Goal: Find specific page/section: Find specific page/section

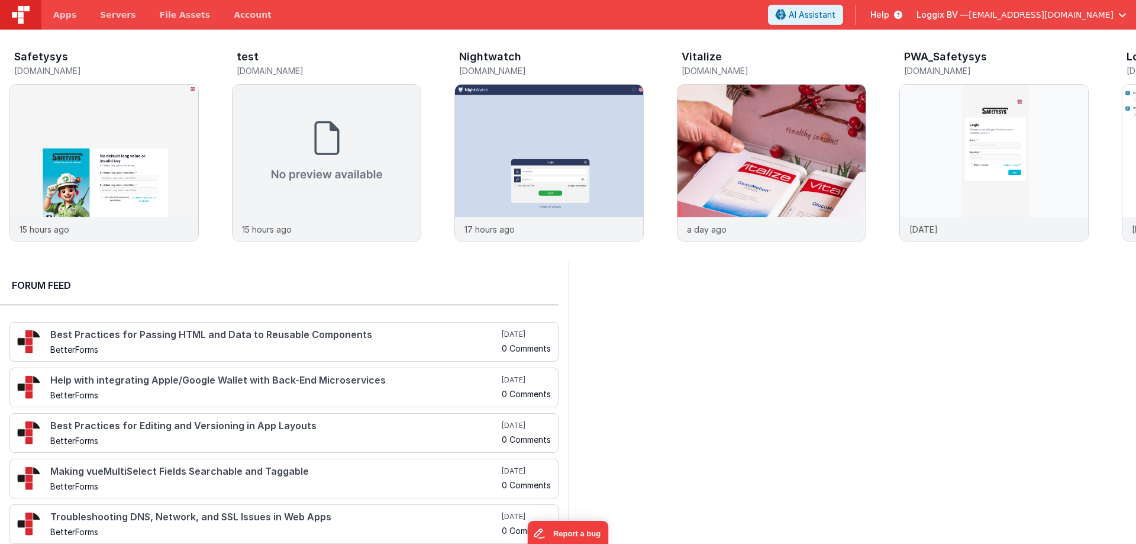
click at [650, 317] on div at bounding box center [852, 408] width 568 height 292
click at [691, 362] on div at bounding box center [852, 408] width 568 height 292
click at [591, 165] on img at bounding box center [549, 179] width 188 height 188
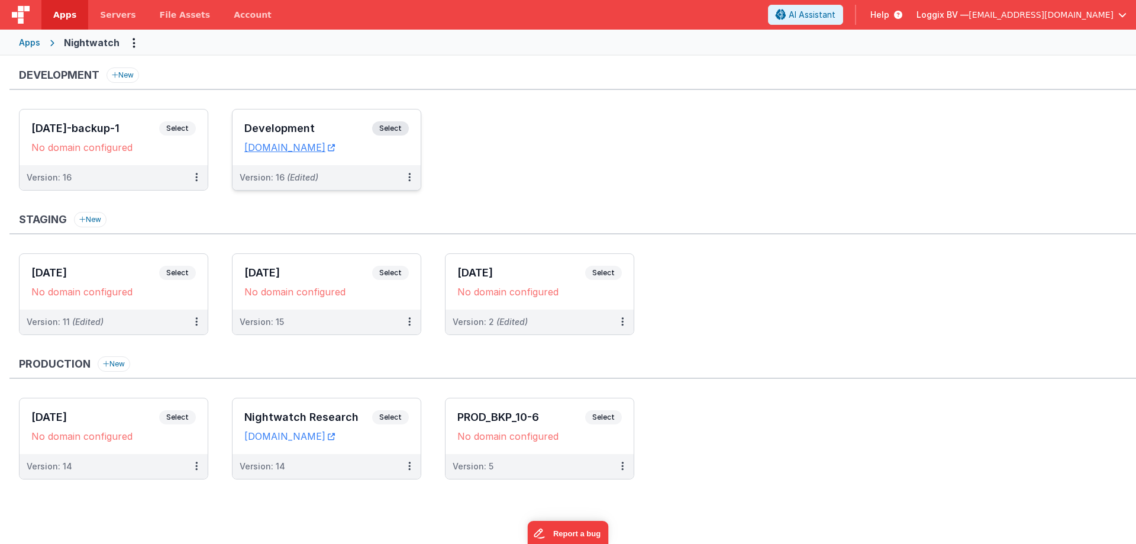
click at [283, 120] on div "Development Select URLs [DOMAIN_NAME]" at bounding box center [327, 137] width 188 height 56
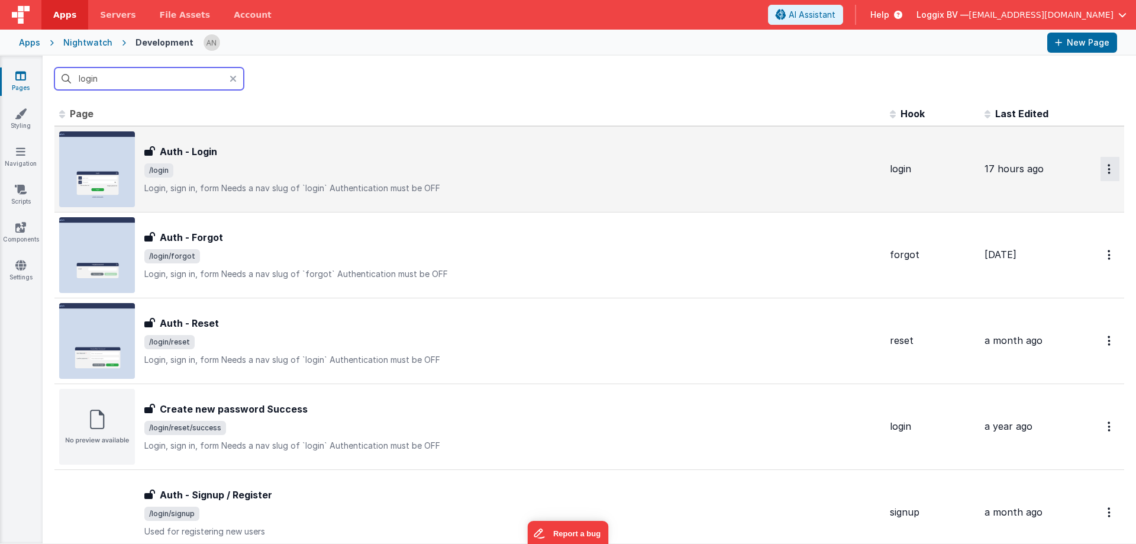
type input "login"
click at [1101, 165] on button "Options" at bounding box center [1110, 169] width 19 height 24
click at [1043, 197] on link "Preview" at bounding box center [1068, 196] width 104 height 21
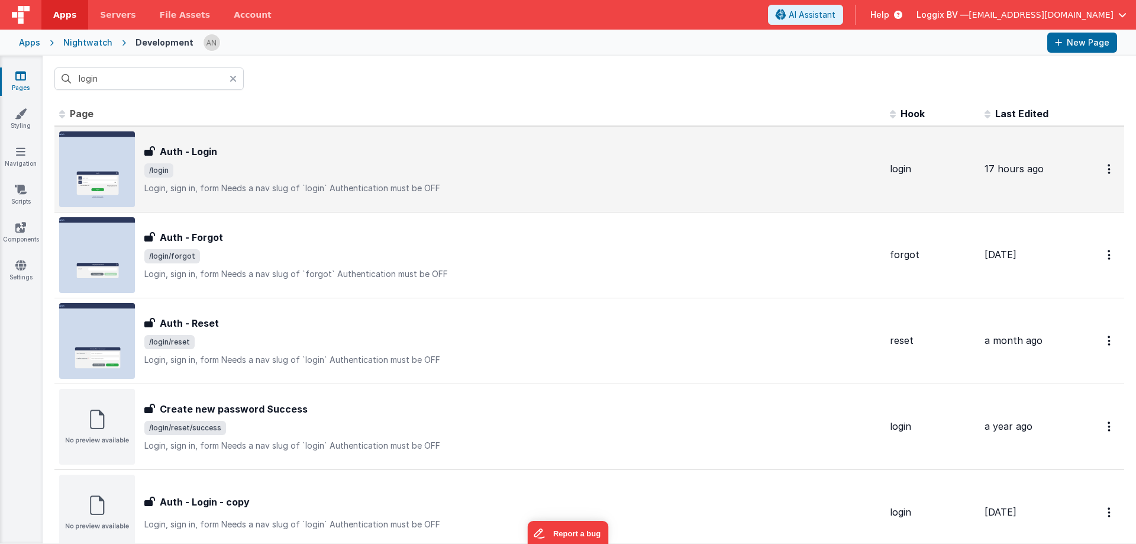
click at [64, 18] on span "Apps" at bounding box center [64, 15] width 23 height 12
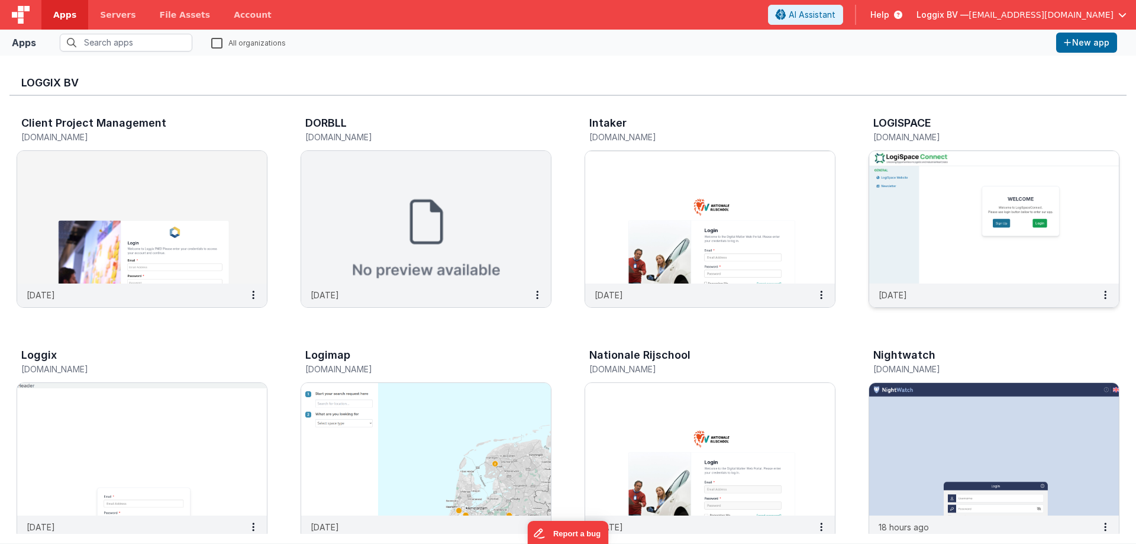
click at [977, 211] on img at bounding box center [994, 217] width 250 height 133
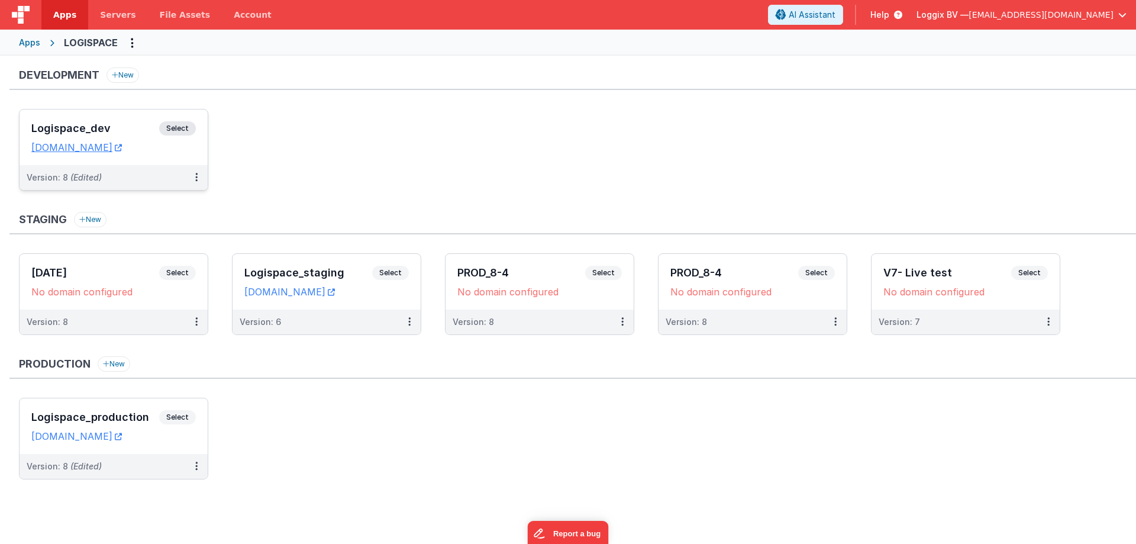
click at [48, 120] on div "Logispace_dev Select URLs [DOMAIN_NAME]" at bounding box center [114, 137] width 188 height 56
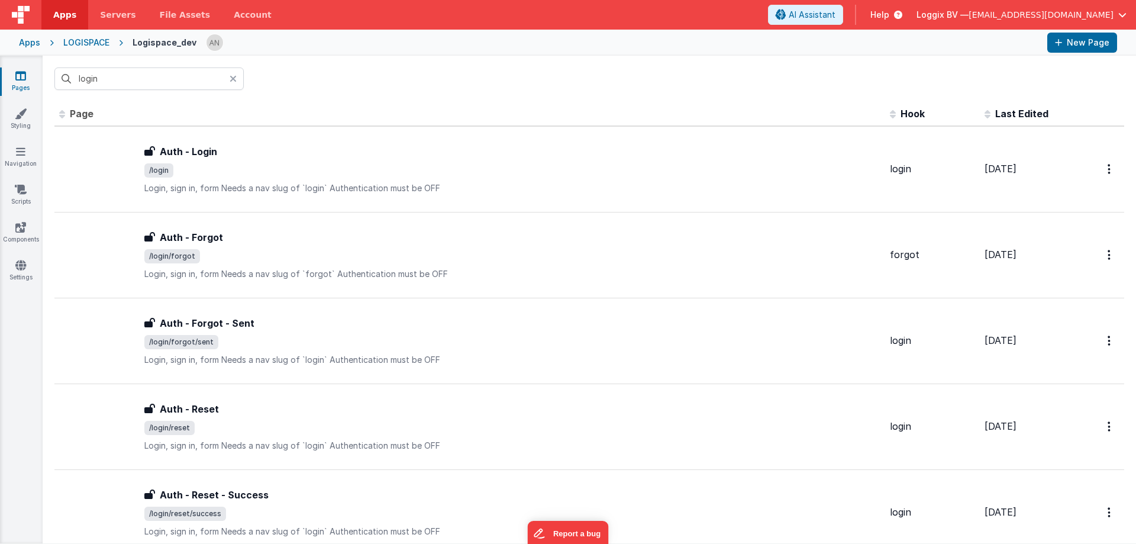
click at [233, 78] on icon at bounding box center [233, 78] width 7 height 9
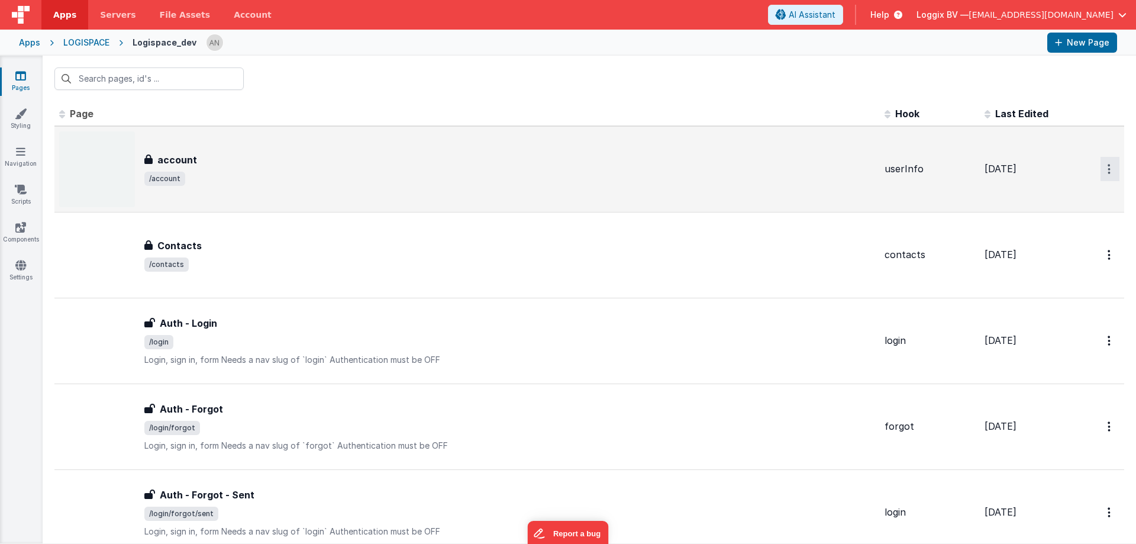
click at [1108, 168] on icon "Options" at bounding box center [1109, 169] width 3 height 10
click at [1039, 196] on link "Preview" at bounding box center [1068, 196] width 104 height 21
click at [239, 169] on div "account account /account" at bounding box center [509, 169] width 731 height 33
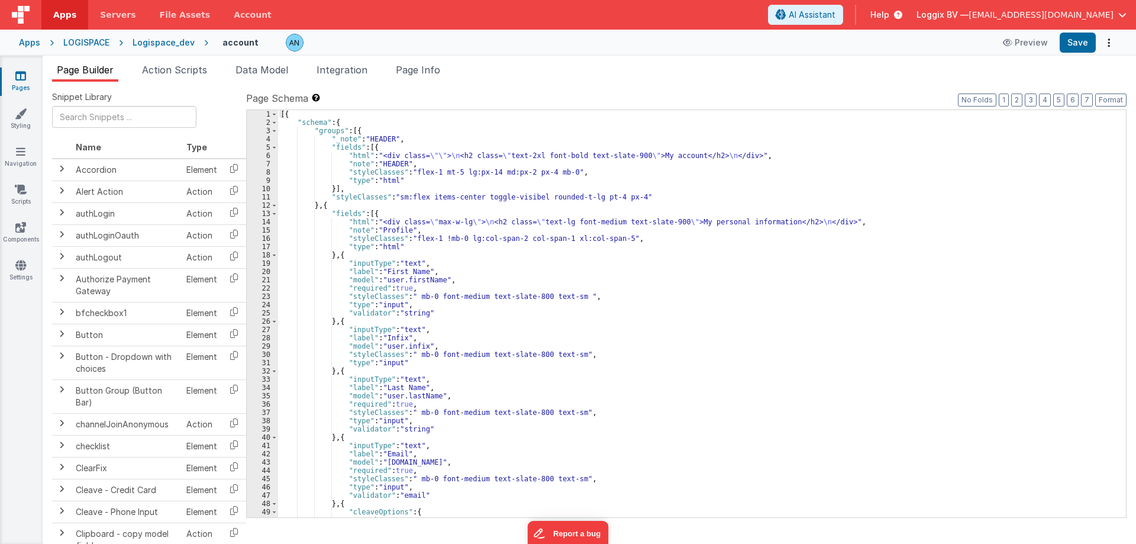
click at [182, 44] on div "Logispace_dev" at bounding box center [164, 43] width 62 height 12
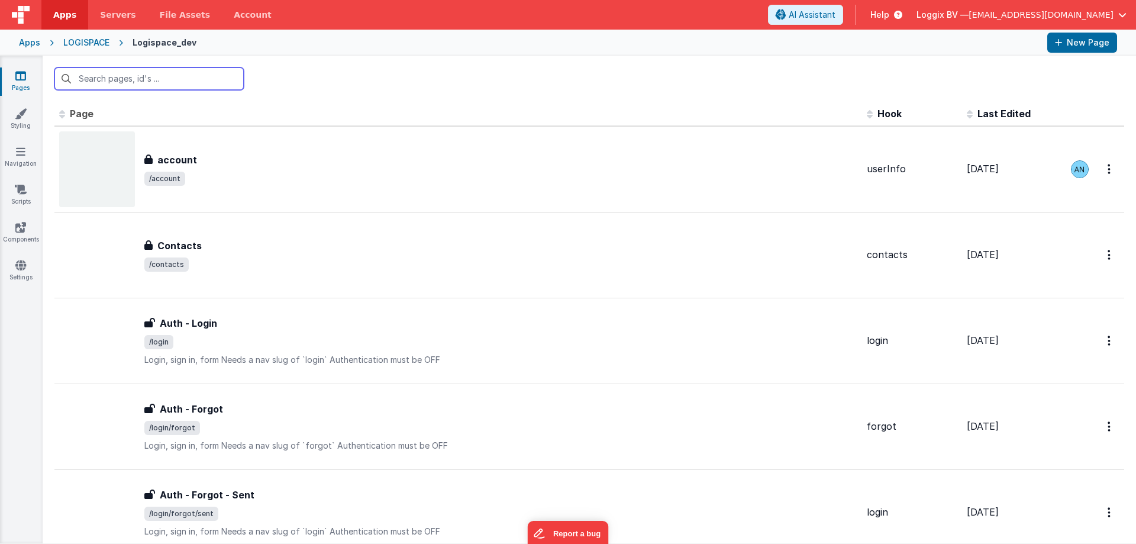
click at [121, 82] on input "text" at bounding box center [148, 78] width 189 height 22
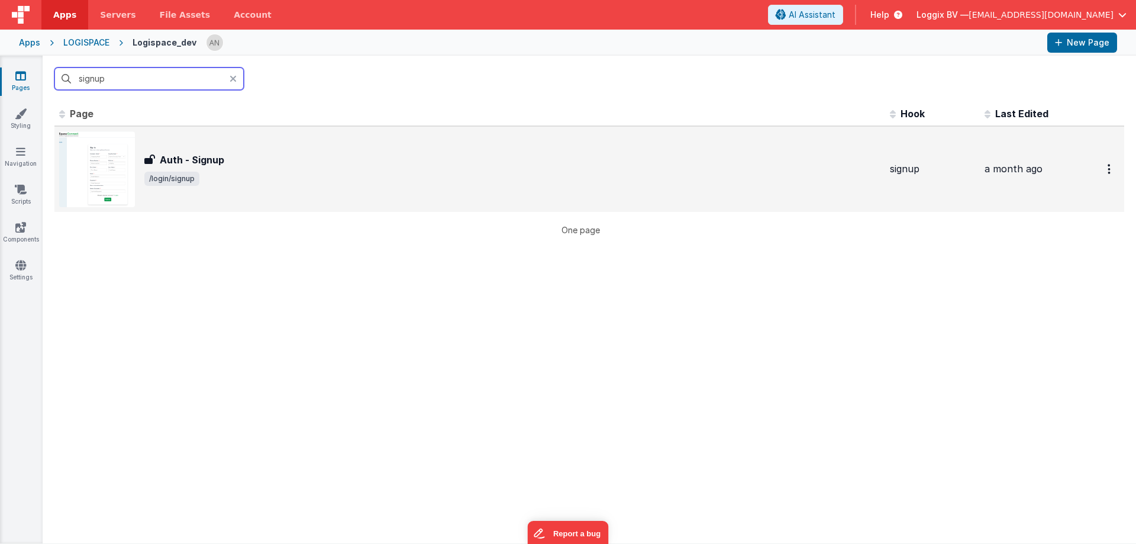
type input "signup"
click at [272, 166] on div "Auth - Signup" at bounding box center [512, 160] width 736 height 14
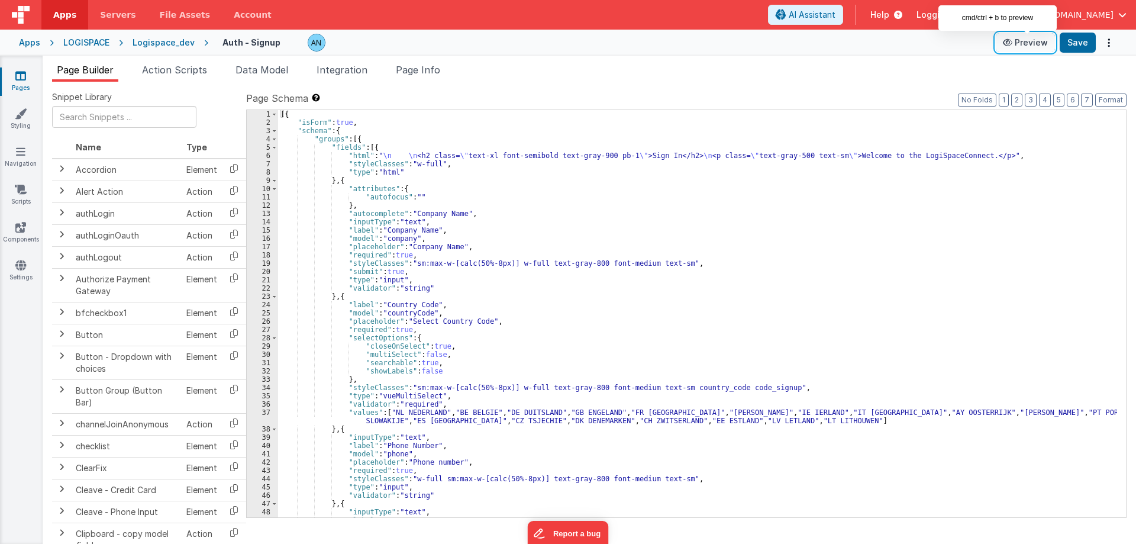
click at [1024, 44] on button "Preview" at bounding box center [1025, 42] width 59 height 19
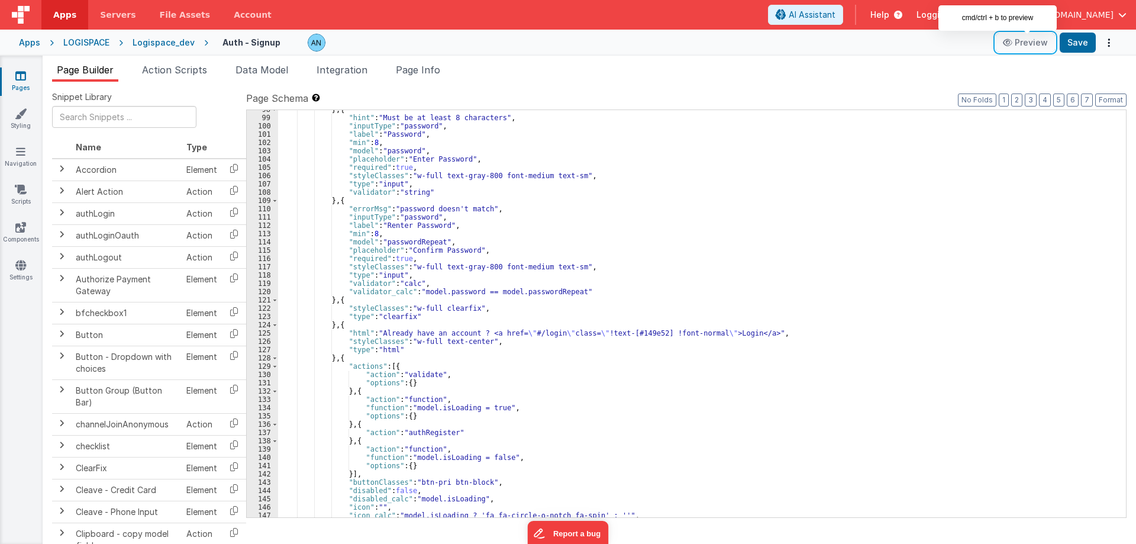
scroll to position [952, 0]
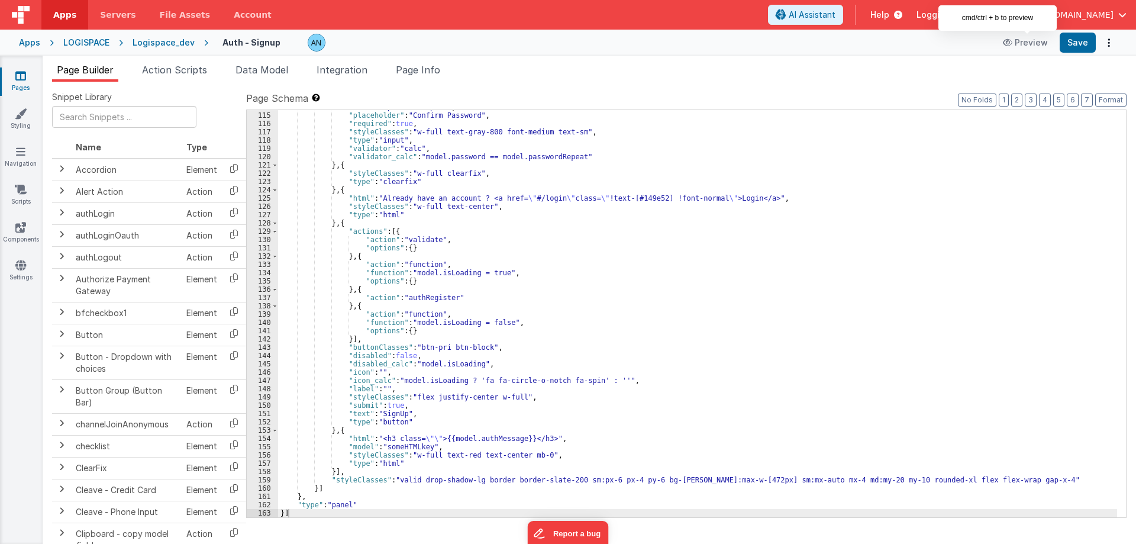
click at [389, 421] on div ""model" : "passwordRepeat" , "placeholder" : "Confirm Password" , "required" : …" at bounding box center [697, 315] width 839 height 424
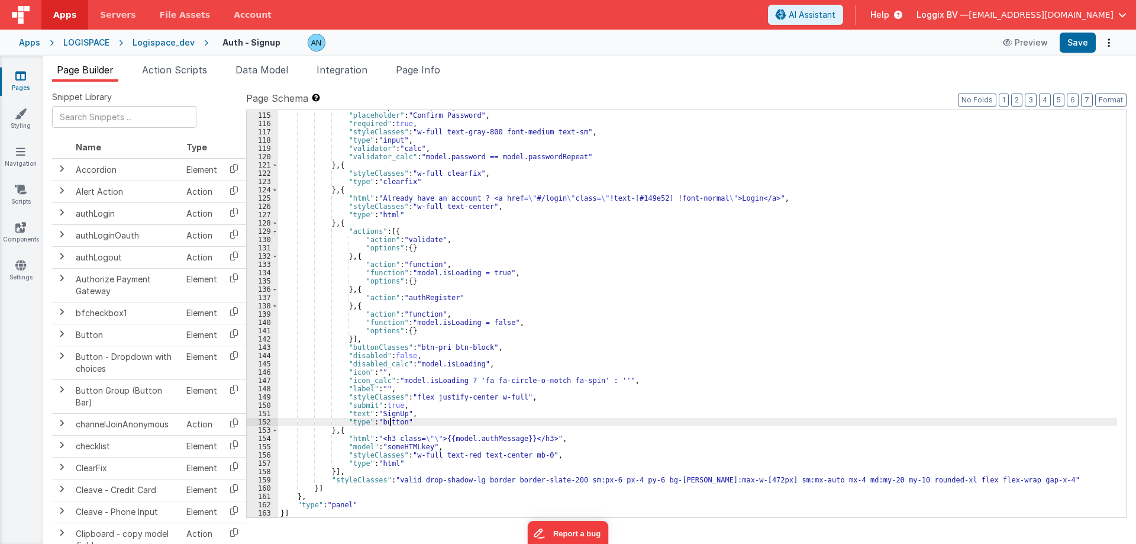
click at [388, 405] on div ""model" : "passwordRepeat" , "placeholder" : "Confirm Password" , "required" : …" at bounding box center [697, 315] width 839 height 424
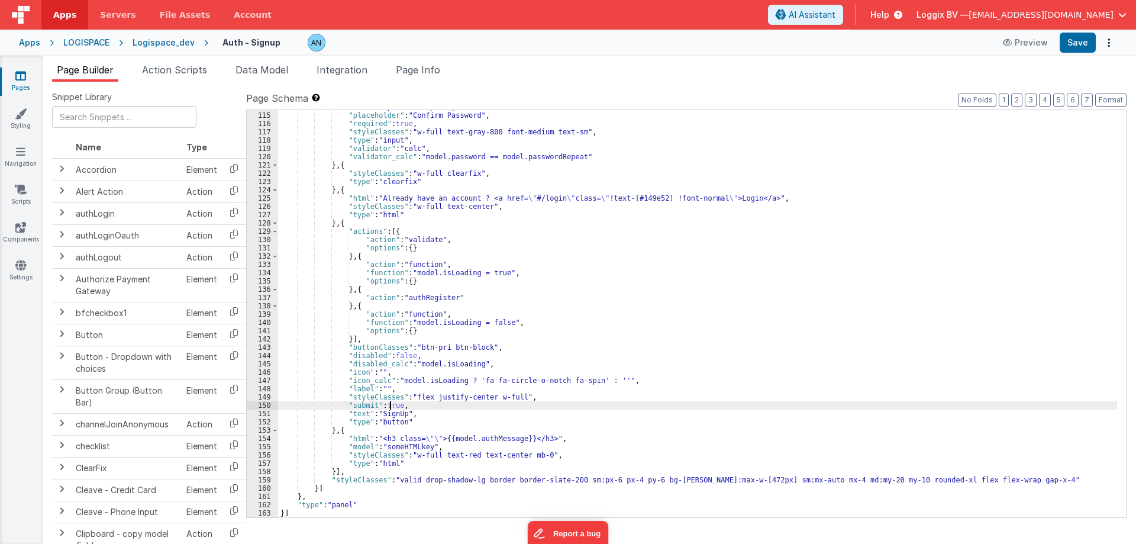
click at [388, 405] on div ""model" : "passwordRepeat" , "placeholder" : "Confirm Password" , "required" : …" at bounding box center [697, 315] width 839 height 424
click at [408, 239] on div ""model" : "passwordRepeat" , "placeholder" : "Confirm Password" , "required" : …" at bounding box center [697, 315] width 839 height 424
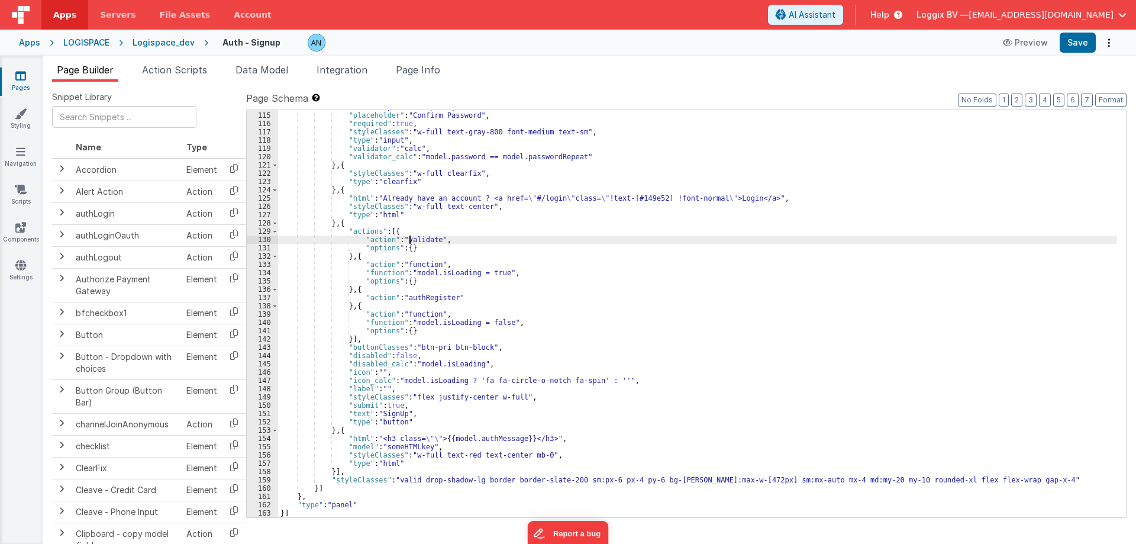
click at [408, 239] on div ""model" : "passwordRepeat" , "placeholder" : "Confirm Password" , "required" : …" at bounding box center [697, 315] width 839 height 424
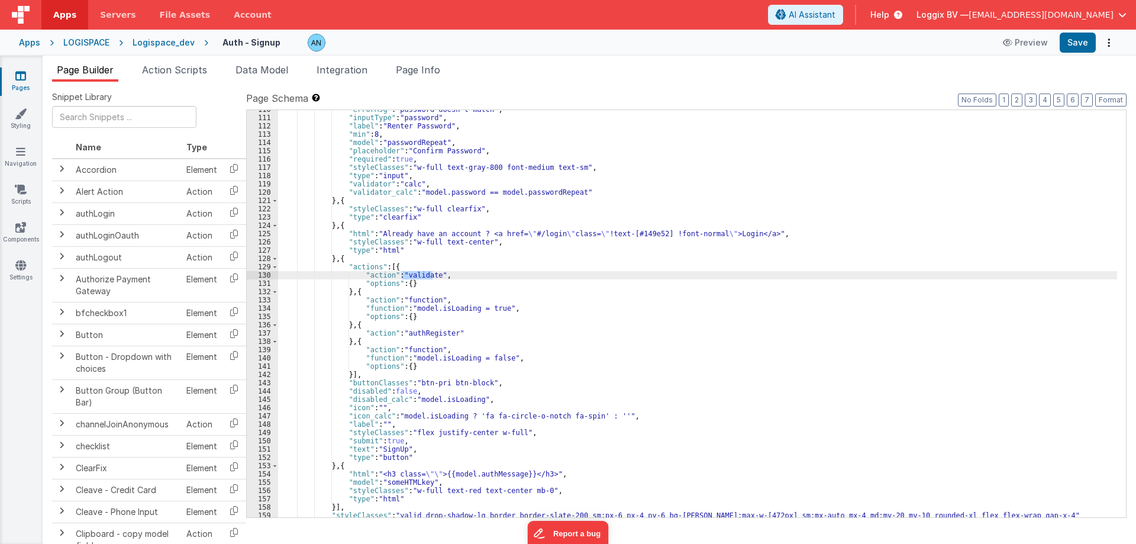
click at [416, 334] on div ""errorMsg" : "password doesn't match" , "inputType" : "password" , "label" : "R…" at bounding box center [697, 317] width 839 height 424
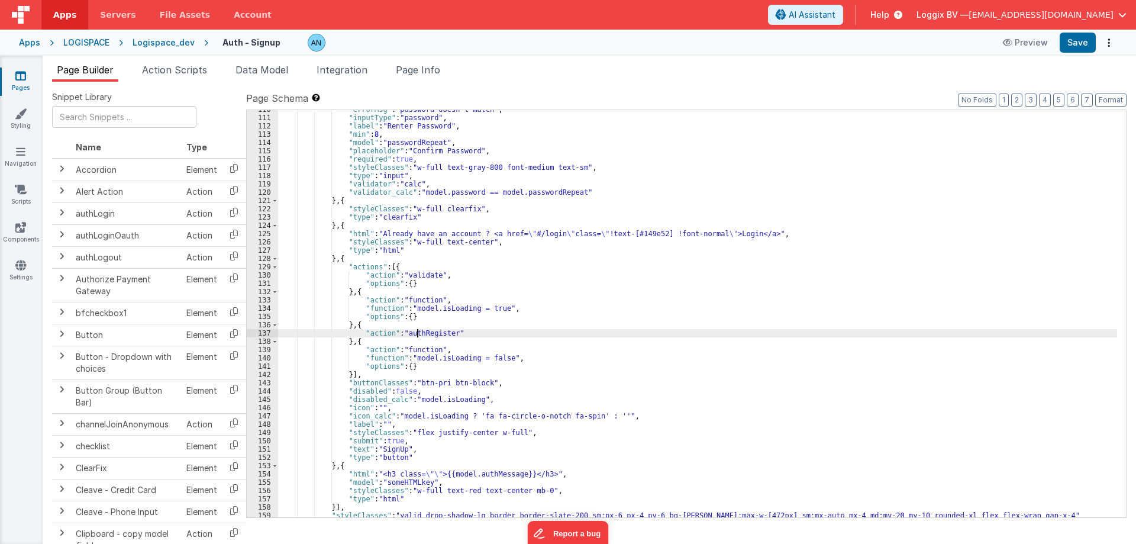
click at [416, 334] on div ""errorMsg" : "password doesn't match" , "inputType" : "password" , "label" : "R…" at bounding box center [697, 317] width 839 height 424
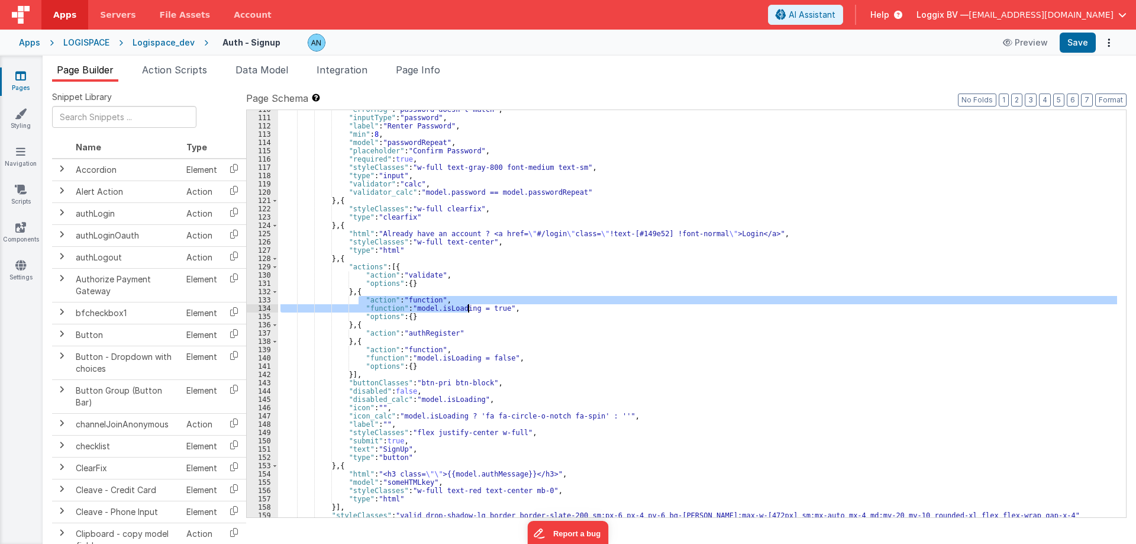
drag, startPoint x: 358, startPoint y: 303, endPoint x: 469, endPoint y: 306, distance: 111.3
click at [469, 306] on div ""errorMsg" : "password doesn't match" , "inputType" : "password" , "label" : "R…" at bounding box center [697, 317] width 839 height 424
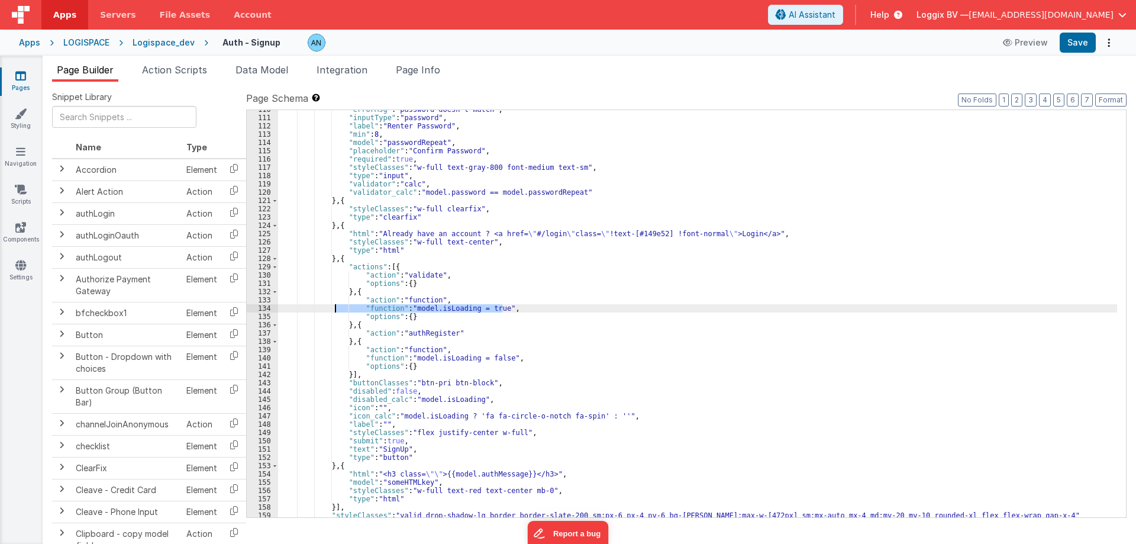
drag, startPoint x: 505, startPoint y: 307, endPoint x: 334, endPoint y: 307, distance: 171.1
click at [334, 307] on div ""errorMsg" : "password doesn't match" , "inputType" : "password" , "label" : "R…" at bounding box center [697, 317] width 839 height 424
click at [479, 332] on div ""errorMsg" : "password doesn't match" , "inputType" : "password" , "label" : "R…" at bounding box center [697, 317] width 839 height 424
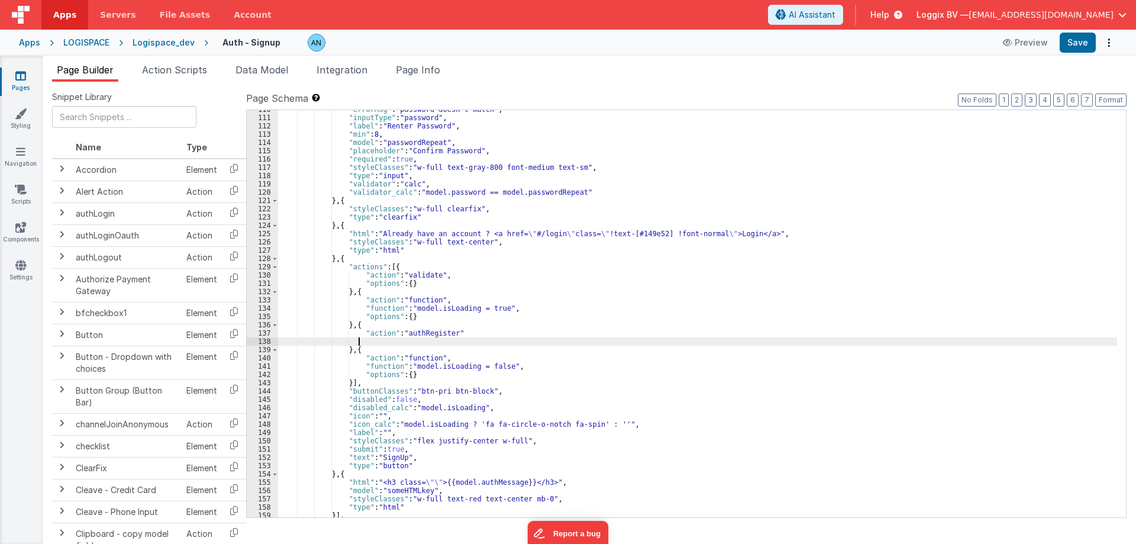
paste textarea
click at [457, 330] on div ""errorMsg" : "password doesn't match" , "inputType" : "password" , "label" : "R…" at bounding box center [697, 317] width 839 height 424
click at [541, 342] on div ""errorMsg" : "password doesn't match" , "inputType" : "password" , "label" : "R…" at bounding box center [697, 317] width 839 height 424
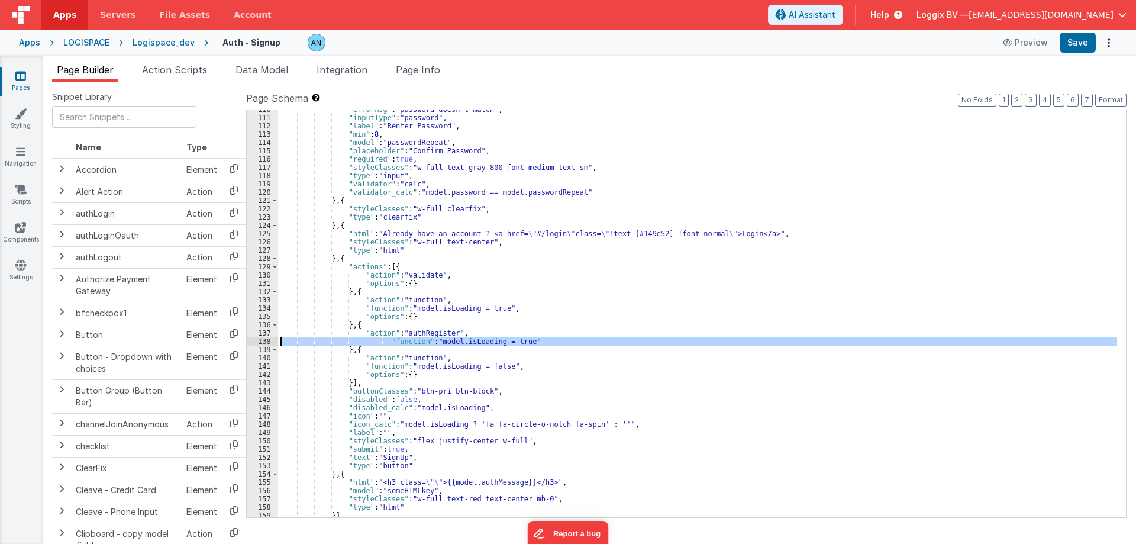
click at [256, 342] on div "138" at bounding box center [262, 341] width 31 height 8
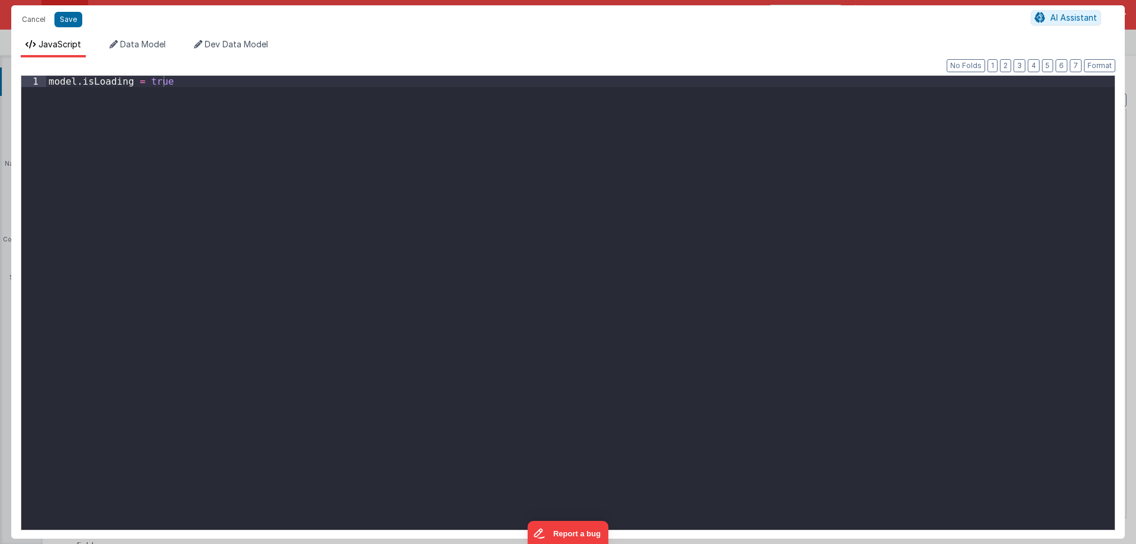
click at [154, 150] on div "model . isLoading = true" at bounding box center [580, 313] width 1069 height 475
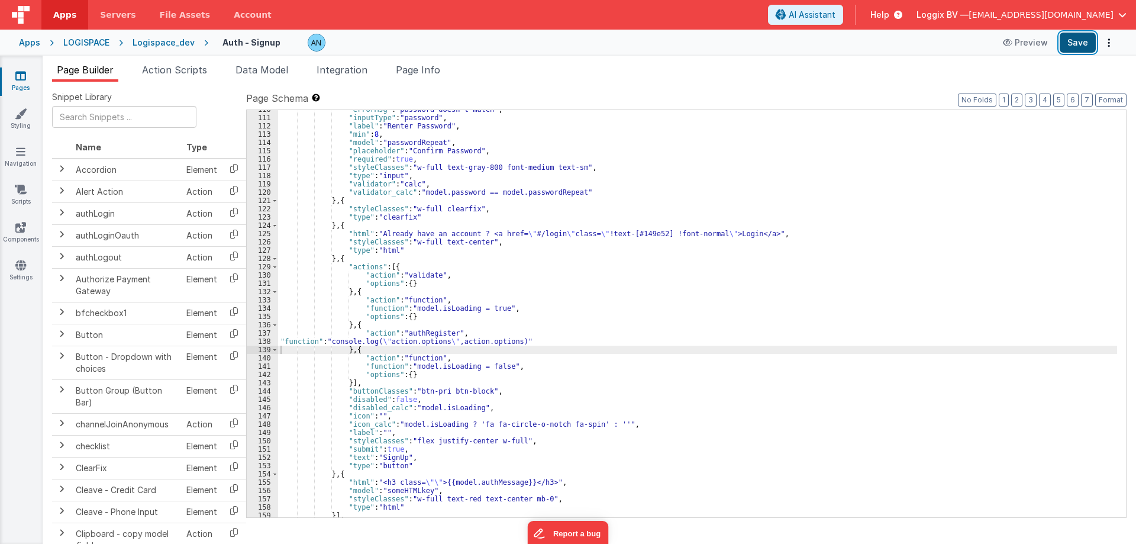
click at [1082, 40] on button "Save" at bounding box center [1078, 43] width 36 height 20
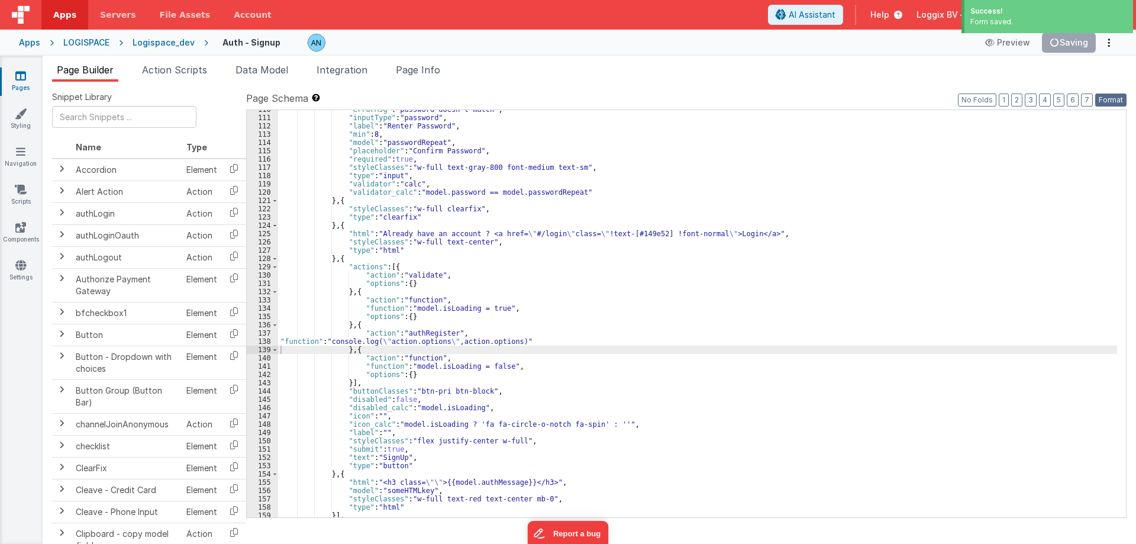
click at [1107, 101] on button "Format" at bounding box center [1111, 100] width 31 height 13
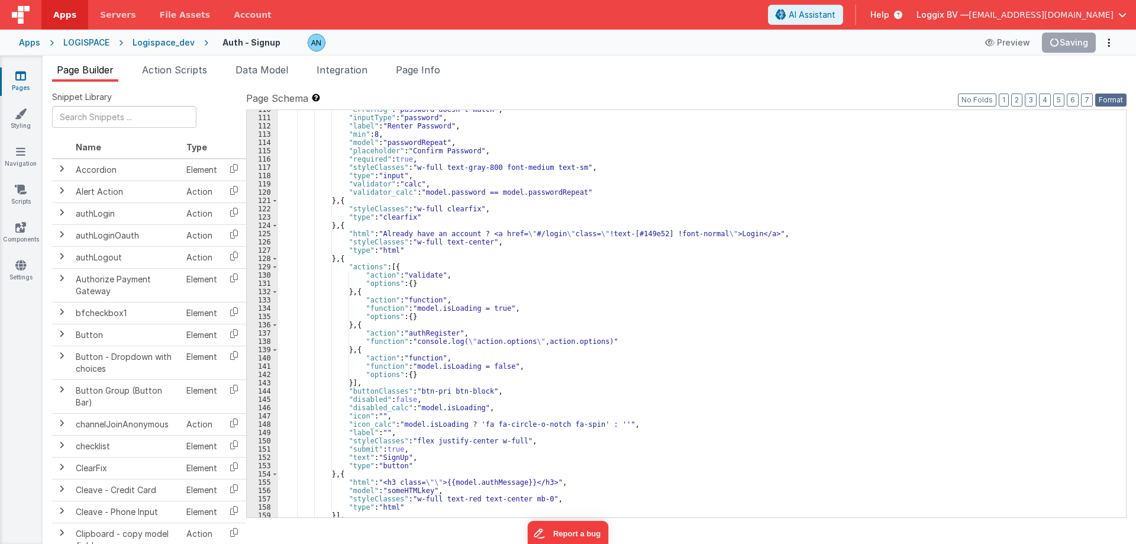
click at [1113, 94] on button "Format" at bounding box center [1111, 100] width 31 height 13
click at [1076, 44] on button "Save" at bounding box center [1078, 43] width 36 height 20
click at [1106, 100] on button "Format" at bounding box center [1111, 100] width 31 height 13
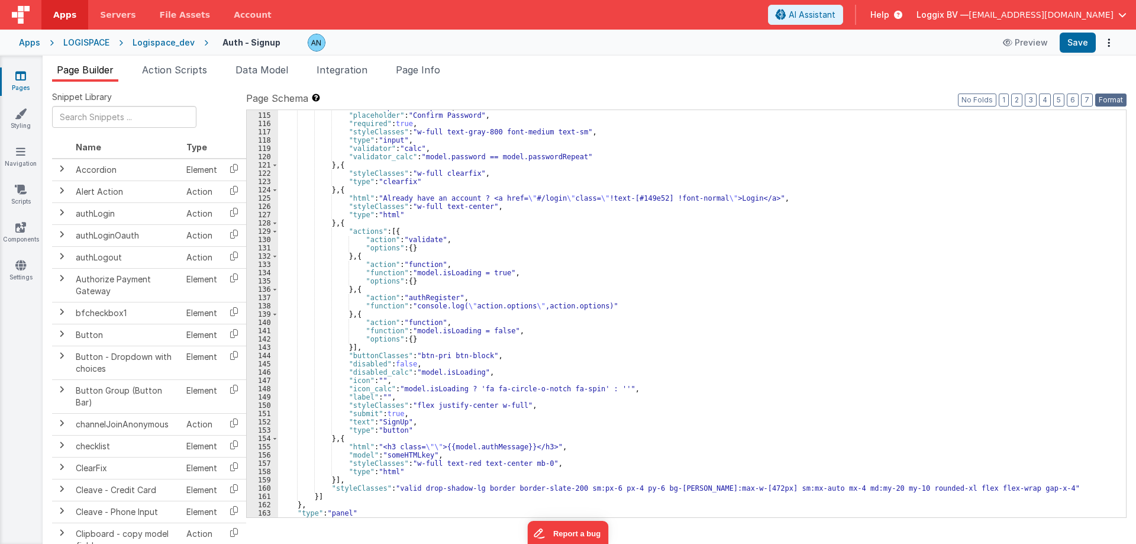
scroll to position [952, 0]
click at [172, 40] on div "Logispace_dev" at bounding box center [164, 43] width 62 height 12
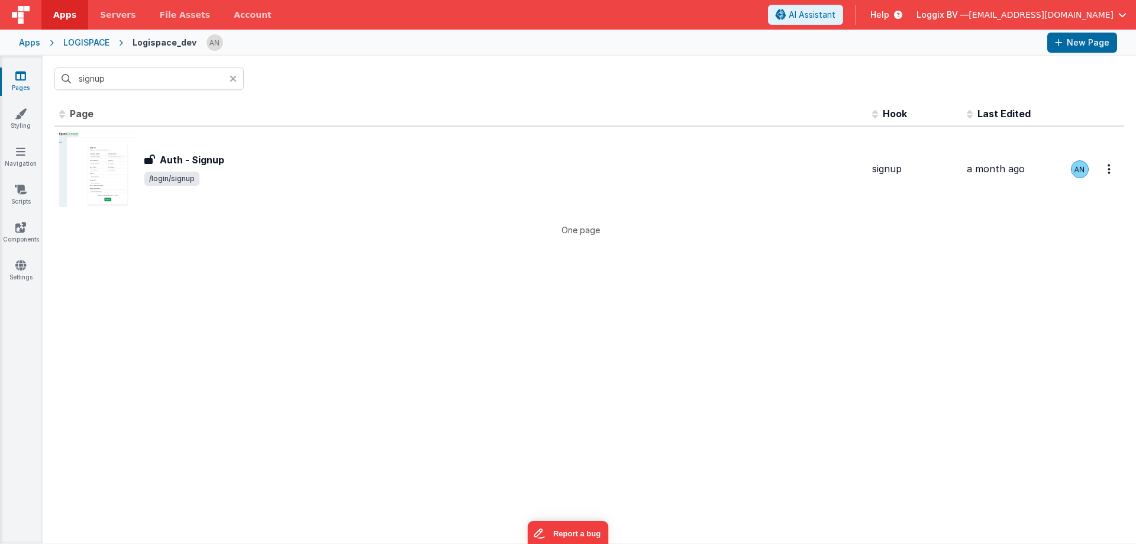
click at [239, 79] on div at bounding box center [237, 78] width 14 height 22
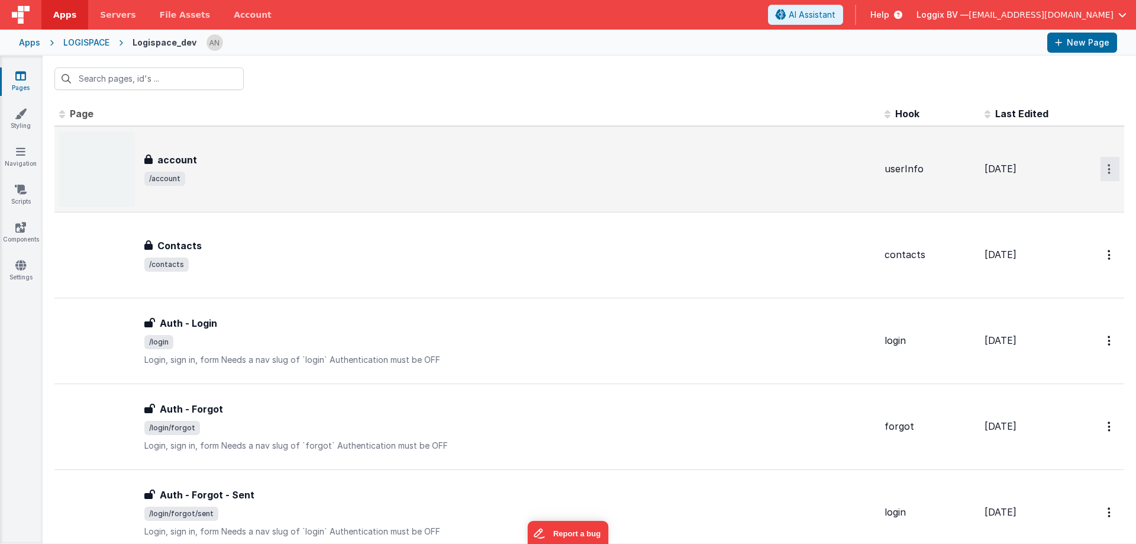
click at [1101, 166] on button "Options" at bounding box center [1110, 169] width 19 height 24
click at [1030, 189] on link "Preview" at bounding box center [1068, 196] width 104 height 21
click at [107, 86] on input "text" at bounding box center [148, 78] width 189 height 22
click at [179, 170] on div "account account /account" at bounding box center [509, 169] width 731 height 33
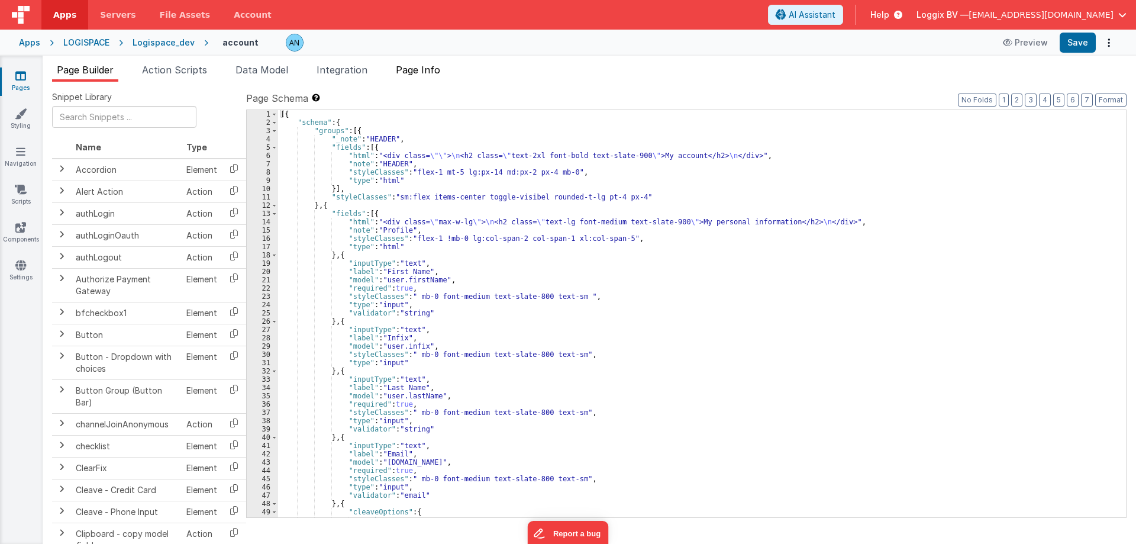
click at [431, 67] on span "Page Info" at bounding box center [418, 70] width 44 height 12
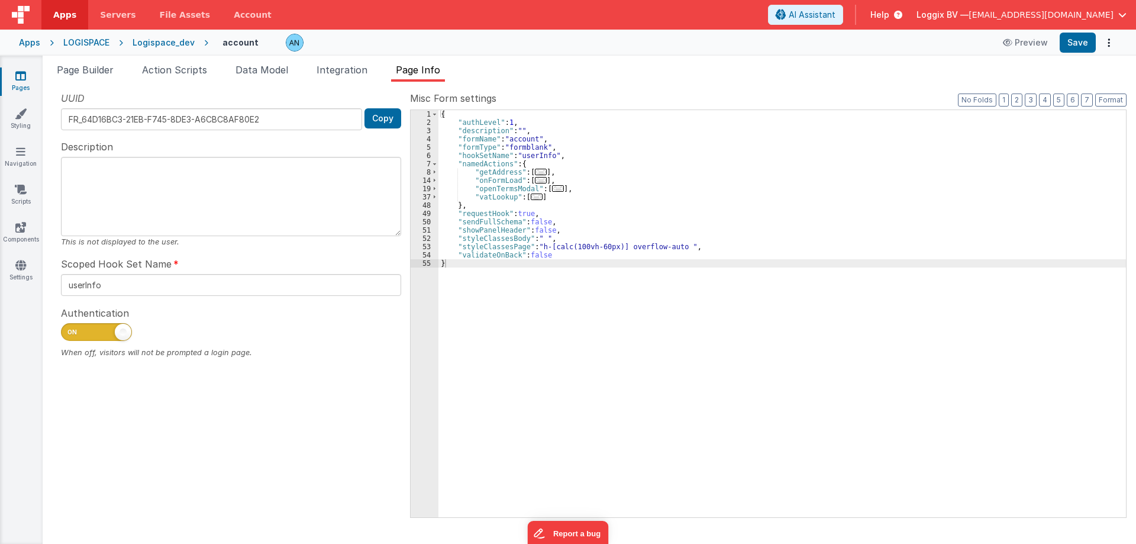
click at [126, 332] on span at bounding box center [123, 332] width 17 height 17
click at [70, 332] on input "checkbox" at bounding box center [65, 330] width 9 height 9
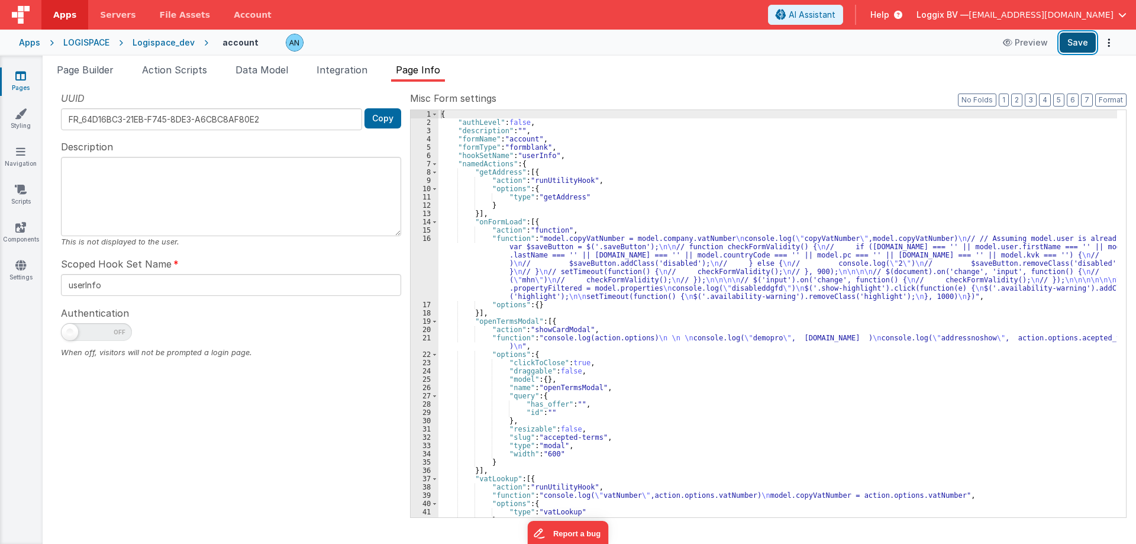
click at [1071, 41] on button "Save" at bounding box center [1078, 43] width 36 height 20
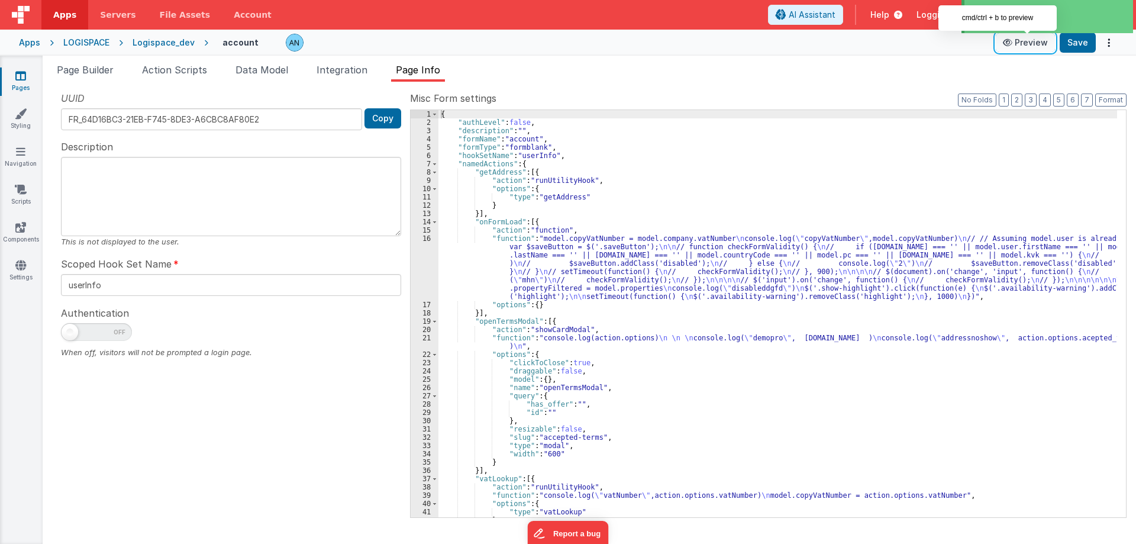
click at [1010, 43] on icon at bounding box center [1009, 42] width 12 height 8
click at [105, 333] on span at bounding box center [96, 332] width 71 height 18
click at [70, 333] on input "checkbox" at bounding box center [65, 330] width 9 height 9
checkbox input "true"
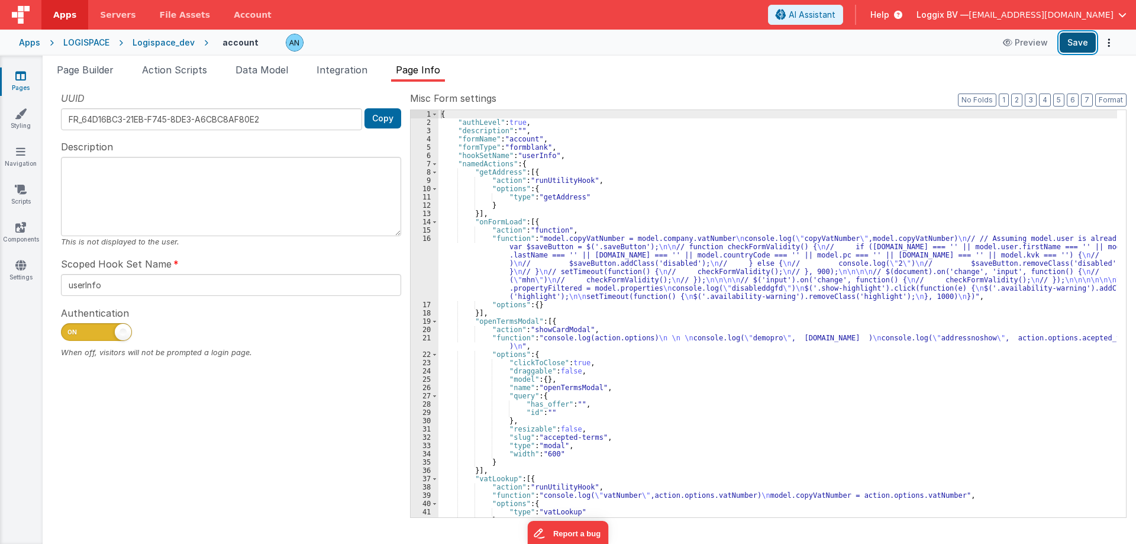
click at [1080, 41] on button "Save" at bounding box center [1078, 43] width 36 height 20
click at [179, 39] on div "Logispace_dev" at bounding box center [164, 43] width 62 height 12
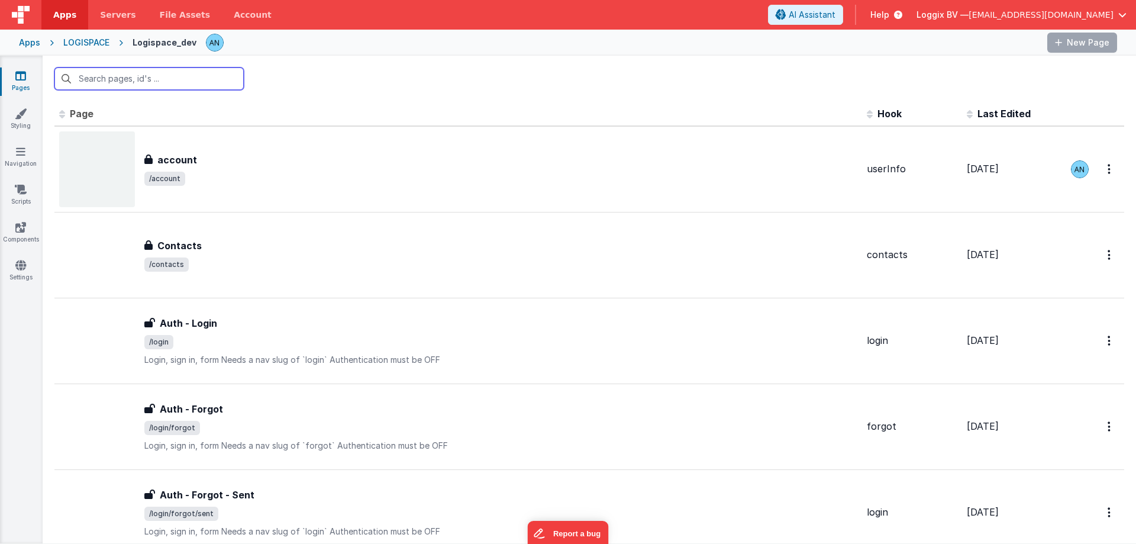
click at [135, 79] on input "text" at bounding box center [148, 78] width 189 height 22
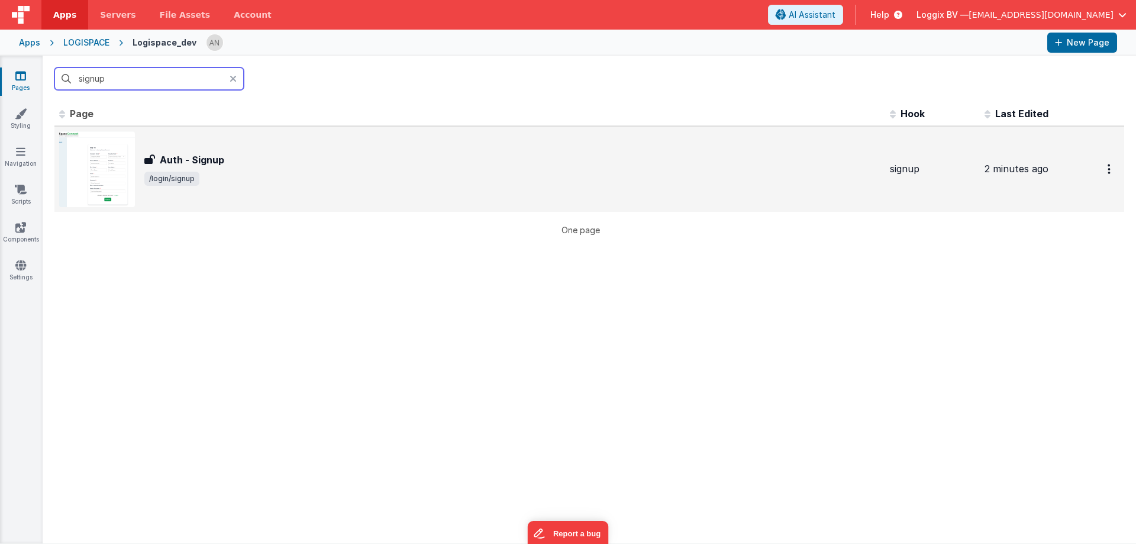
type input "signup"
click at [217, 144] on div "Auth - Signup Auth - Signup /login/signup" at bounding box center [470, 169] width 822 height 76
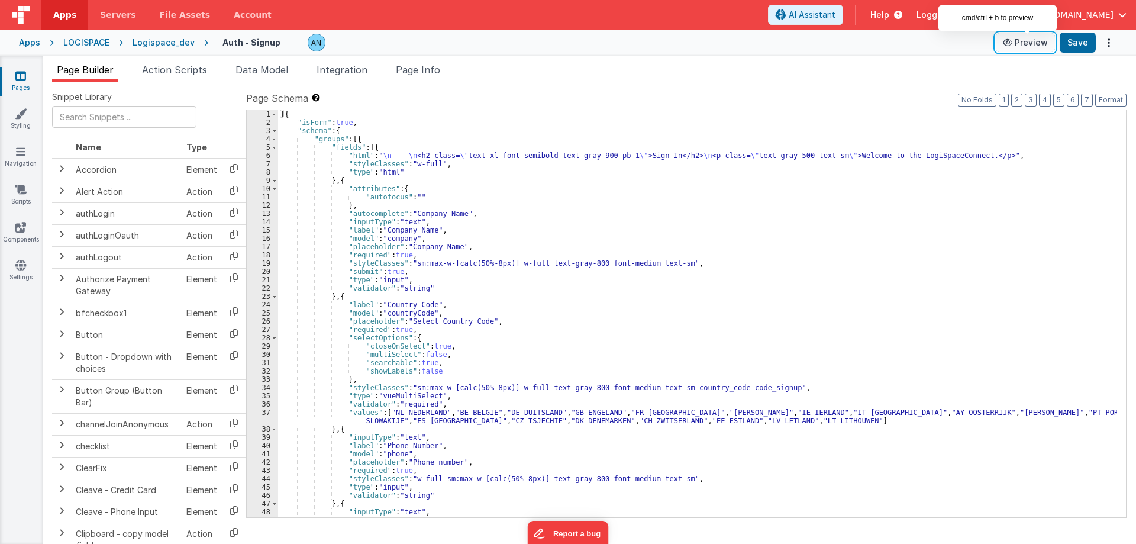
click at [1023, 42] on button "Preview" at bounding box center [1025, 42] width 59 height 19
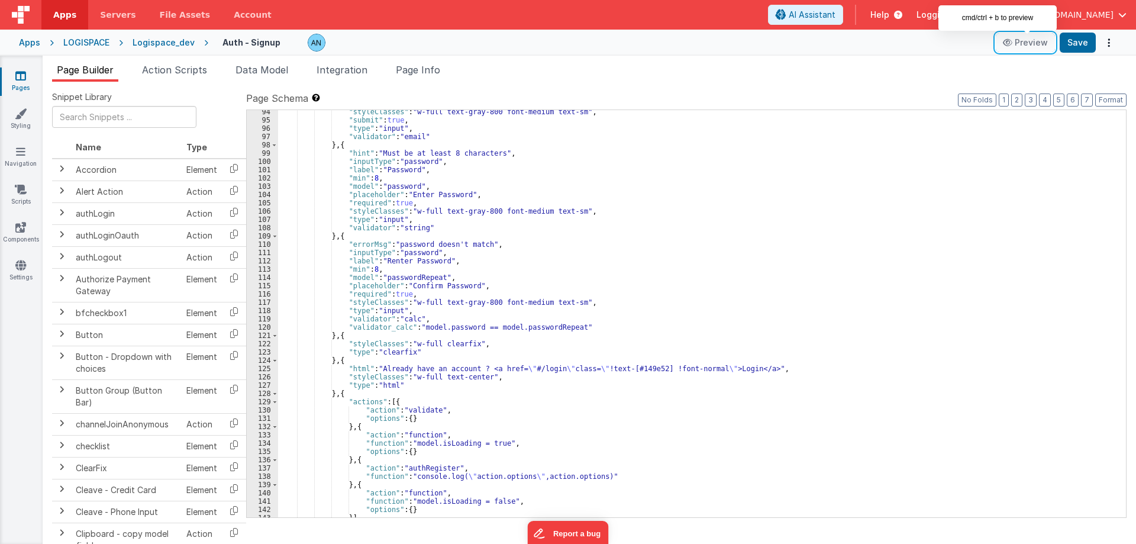
scroll to position [960, 0]
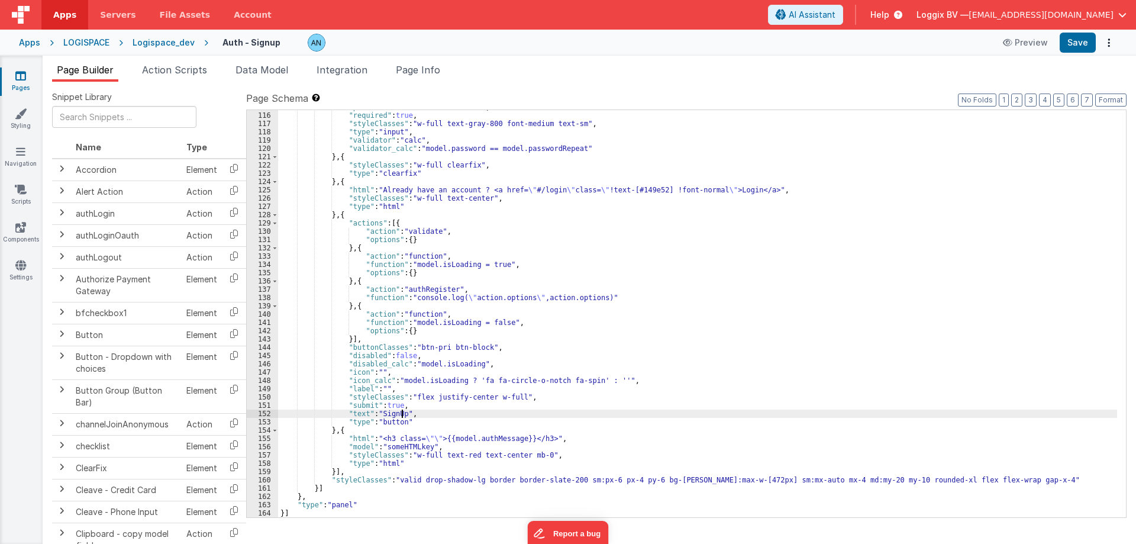
click at [402, 416] on div ""placeholder" : "Confirm Password" , "required" : true , "styleClasses" : "w-fu…" at bounding box center [697, 315] width 839 height 424
click at [50, 15] on link "Apps" at bounding box center [64, 15] width 47 height 30
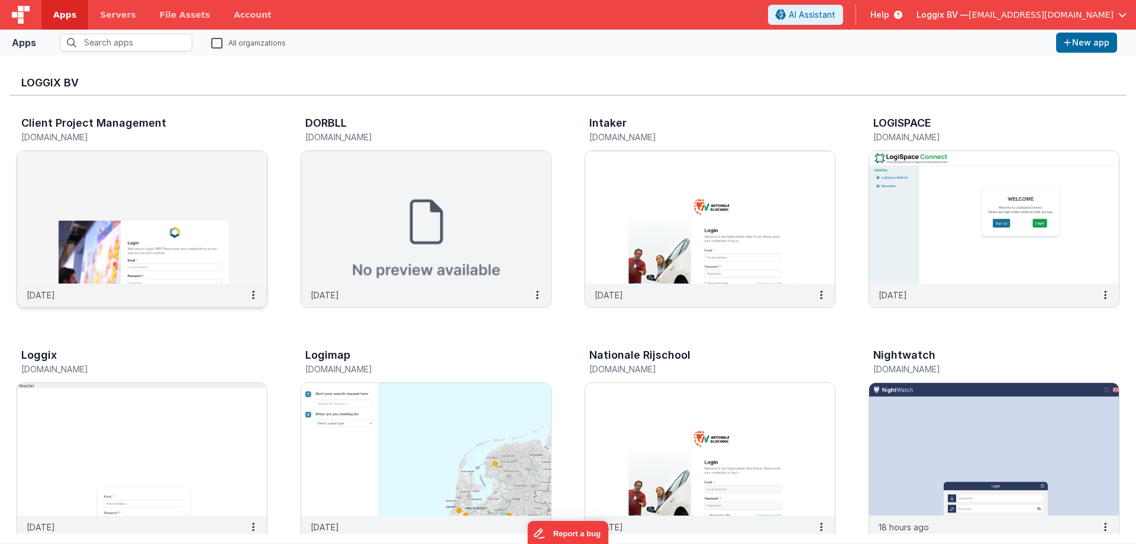
click at [69, 188] on img at bounding box center [142, 217] width 250 height 133
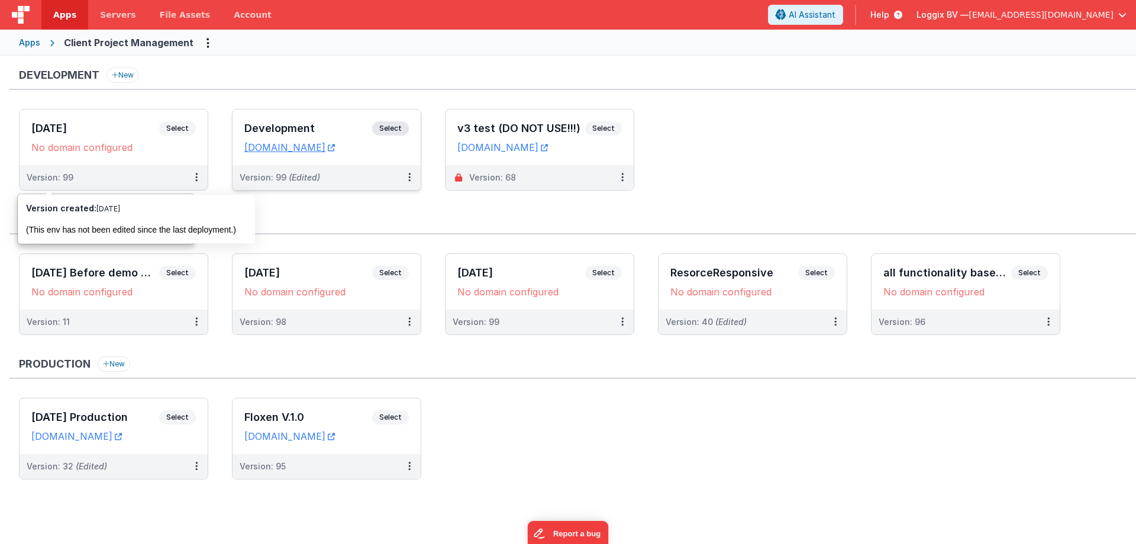
click at [271, 117] on div "Development Select URLs [DOMAIN_NAME]" at bounding box center [327, 137] width 188 height 56
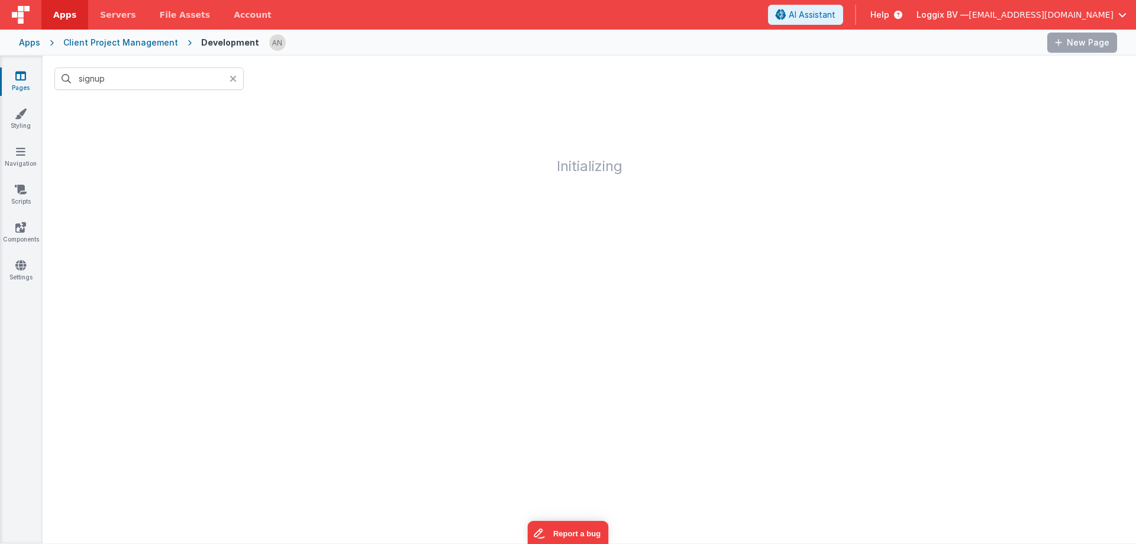
click at [231, 78] on icon at bounding box center [233, 78] width 7 height 9
click at [83, 96] on div at bounding box center [590, 79] width 1094 height 46
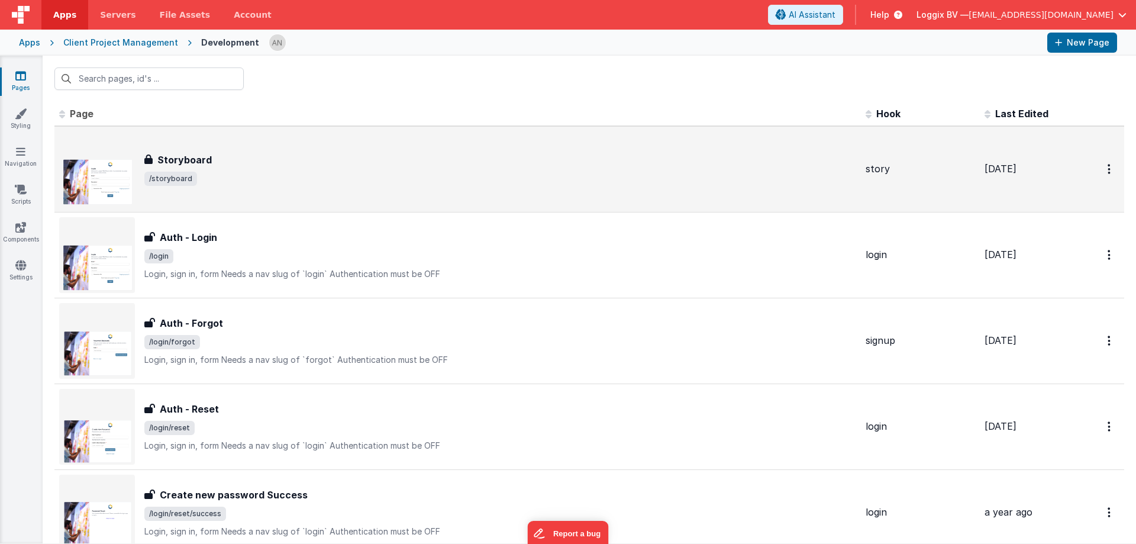
click at [199, 146] on div "Storyboard Storyboard /storyboard" at bounding box center [457, 169] width 797 height 76
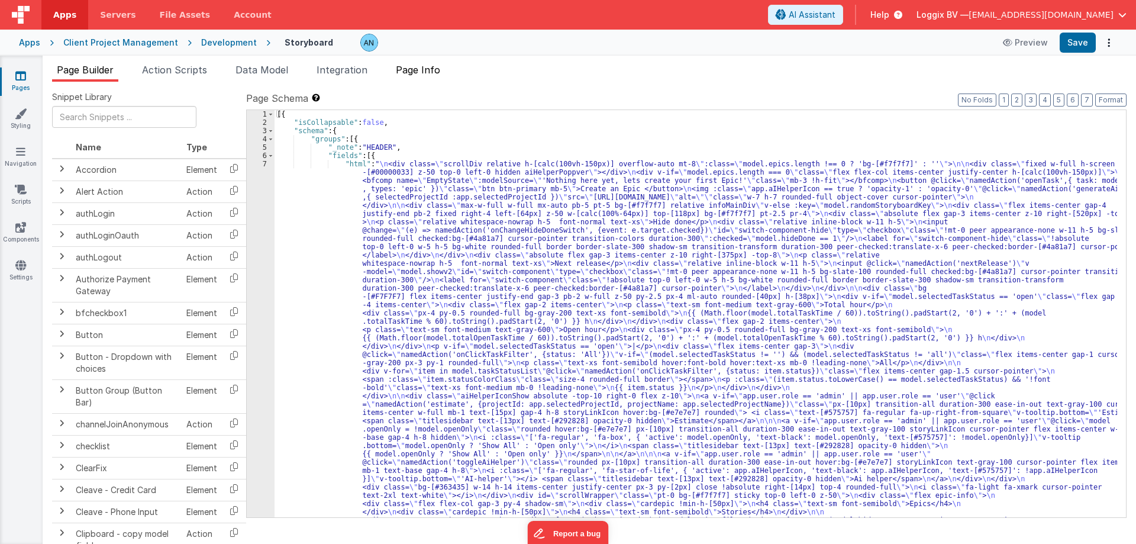
click at [414, 71] on span "Page Info" at bounding box center [418, 70] width 44 height 12
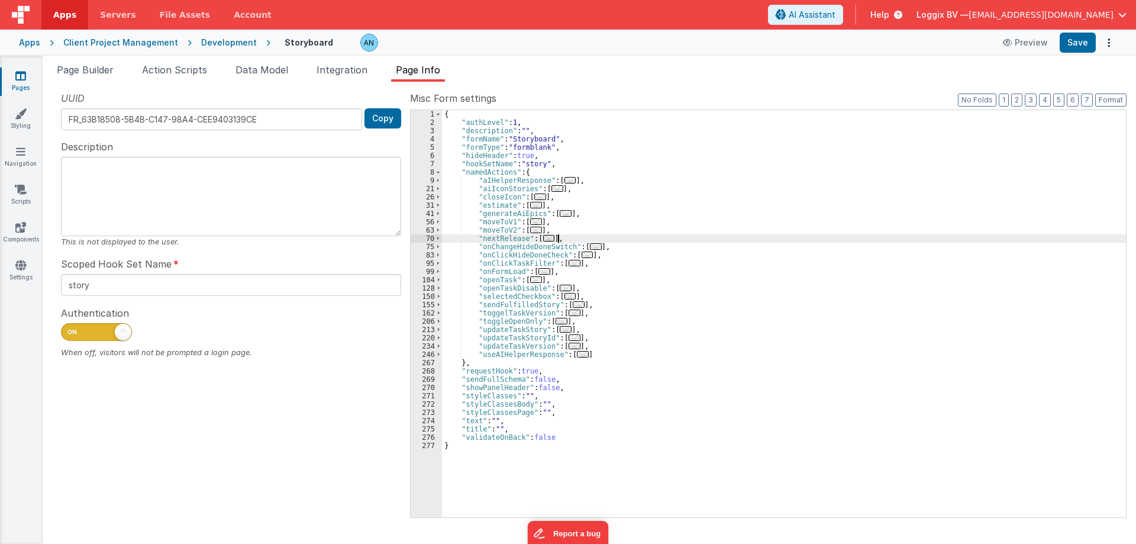
click at [735, 238] on div "{ "authLevel" : 1 , "description" : "" , "formName" : "Storyboard" , "formType"…" at bounding box center [784, 322] width 684 height 424
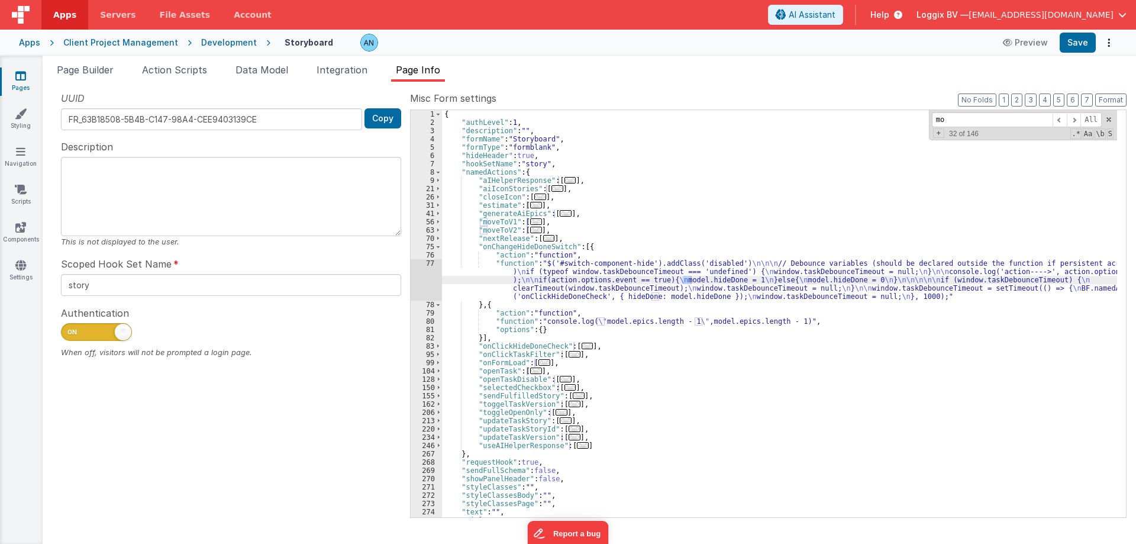
type input "m"
type input "modi"
click at [208, 39] on div "Development" at bounding box center [229, 43] width 56 height 12
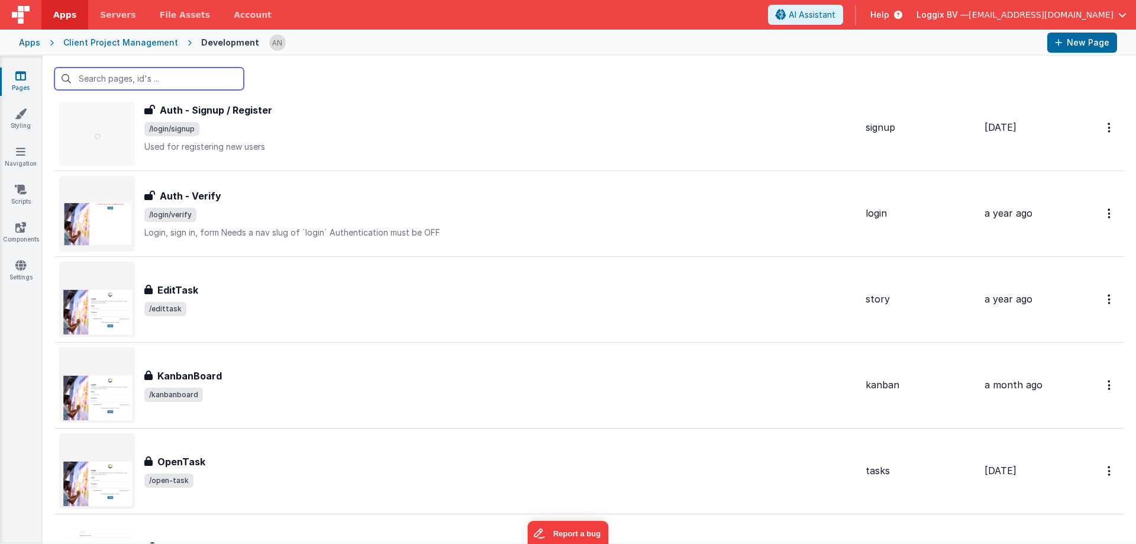
scroll to position [474, 0]
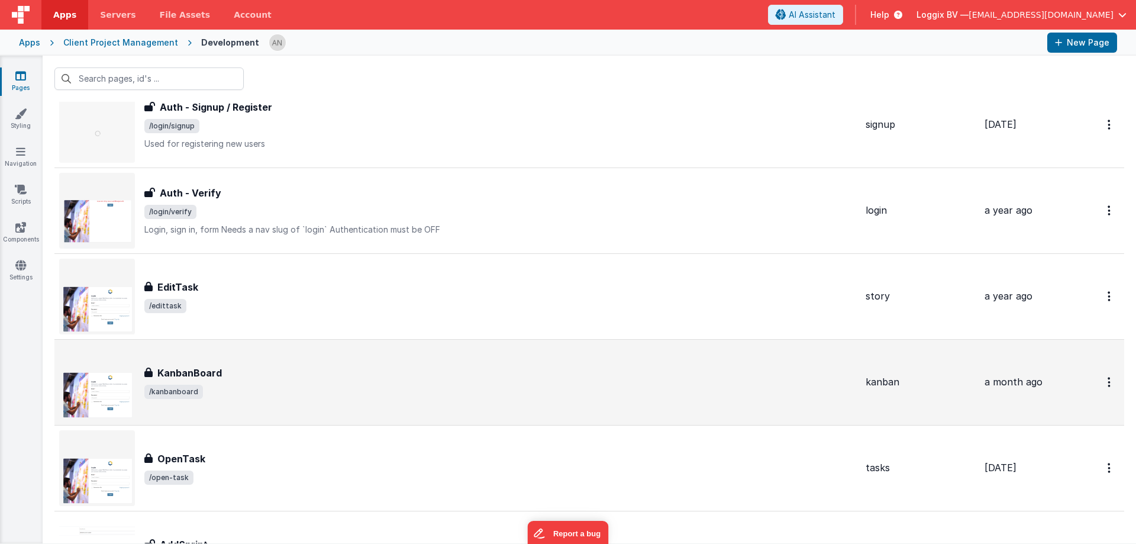
click at [224, 381] on div "KanbanBoard KanbanBoard /kanbanboard" at bounding box center [500, 382] width 712 height 33
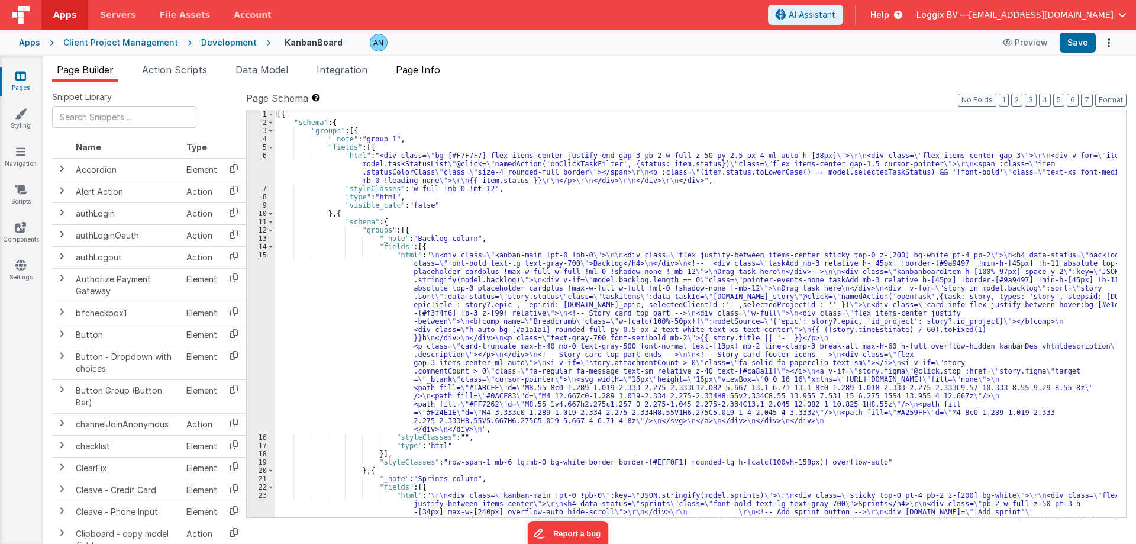
click at [428, 68] on span "Page Info" at bounding box center [418, 70] width 44 height 12
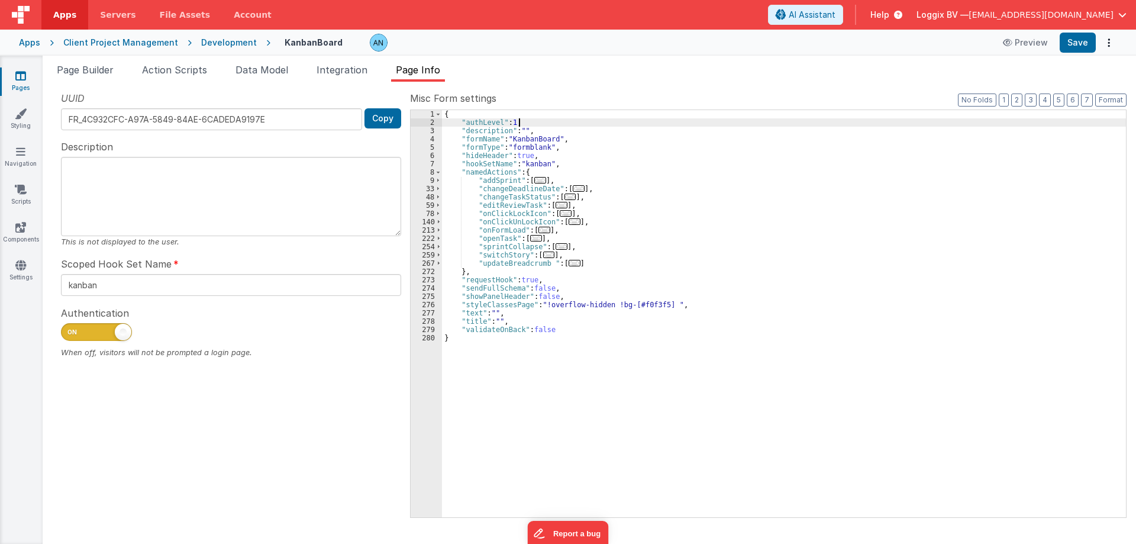
click at [601, 125] on div "{ "authLevel" : 1 , "description" : "" , "formName" : "KanbanBoard" , "formType…" at bounding box center [784, 322] width 684 height 424
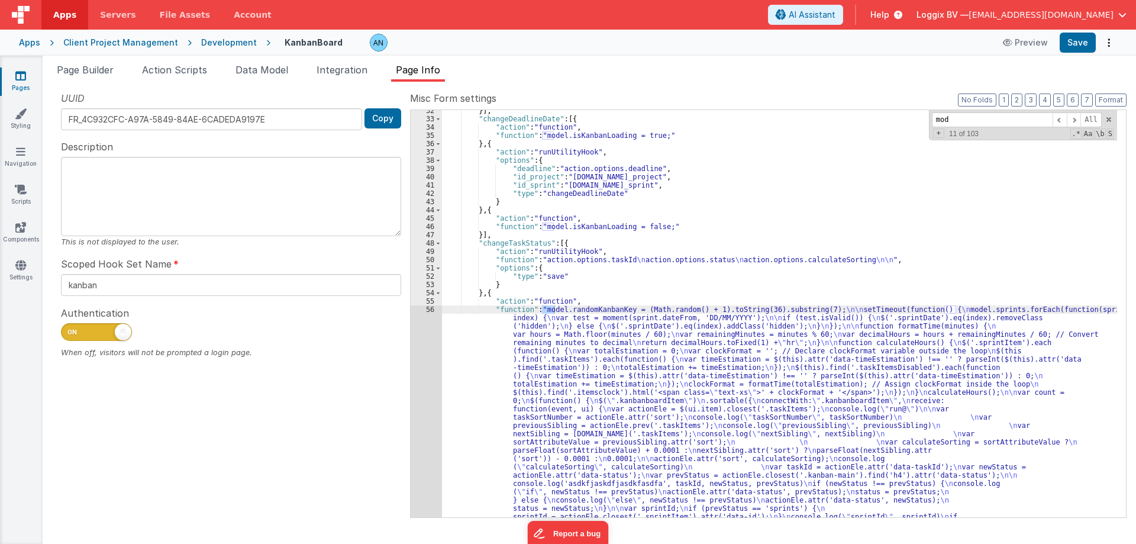
scroll to position [277, 0]
type input "mod"
click at [220, 47] on div "Development" at bounding box center [229, 43] width 56 height 12
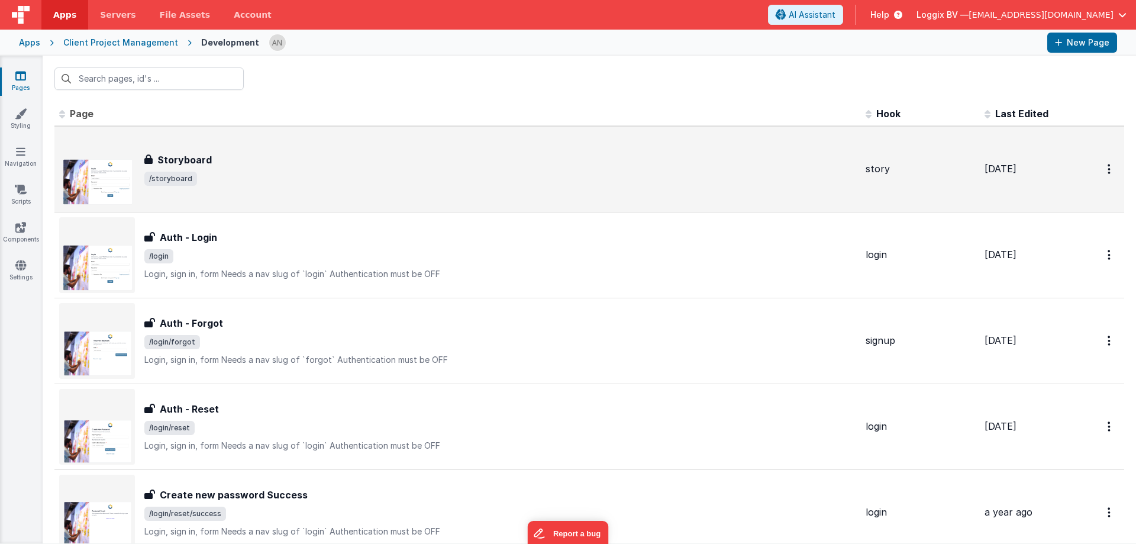
click at [173, 150] on div "Storyboard Storyboard /storyboard" at bounding box center [457, 169] width 797 height 76
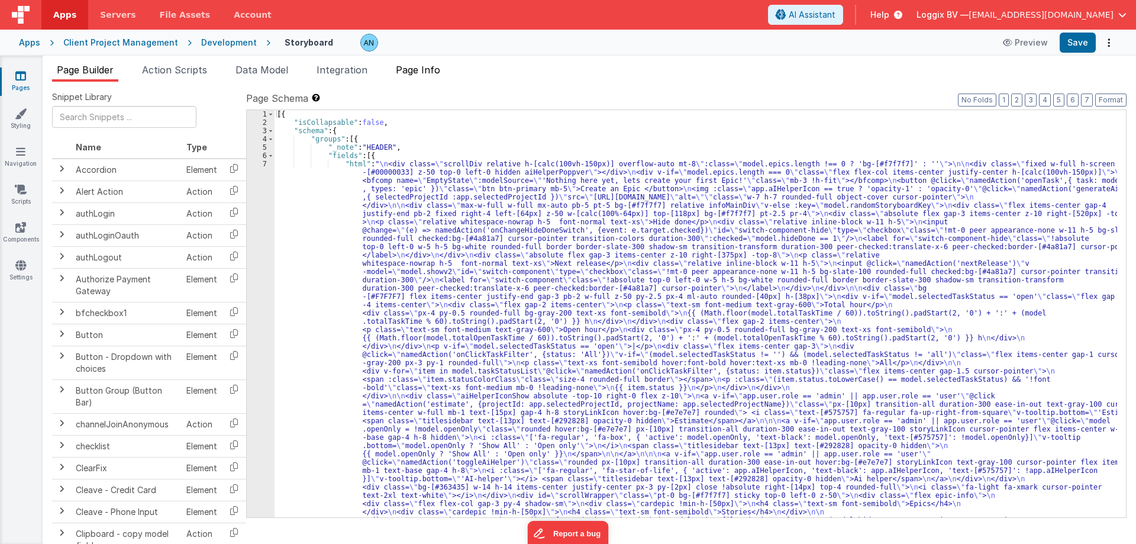
click at [415, 72] on span "Page Info" at bounding box center [418, 70] width 44 height 12
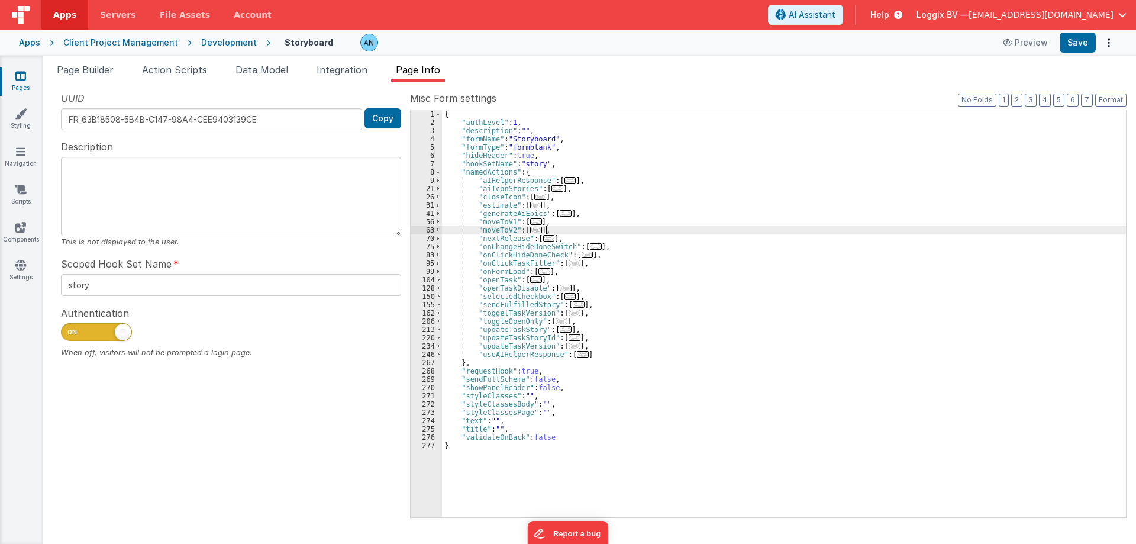
click at [727, 227] on div "{ "authLevel" : 1 , "description" : "" , "formName" : "Storyboard" , "formType"…" at bounding box center [784, 322] width 684 height 424
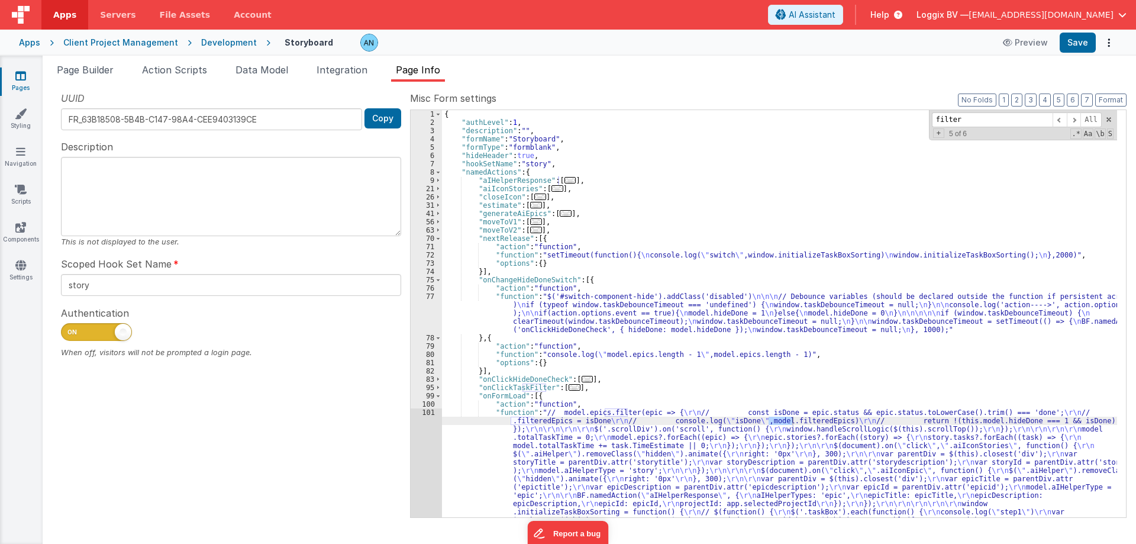
scroll to position [600, 0]
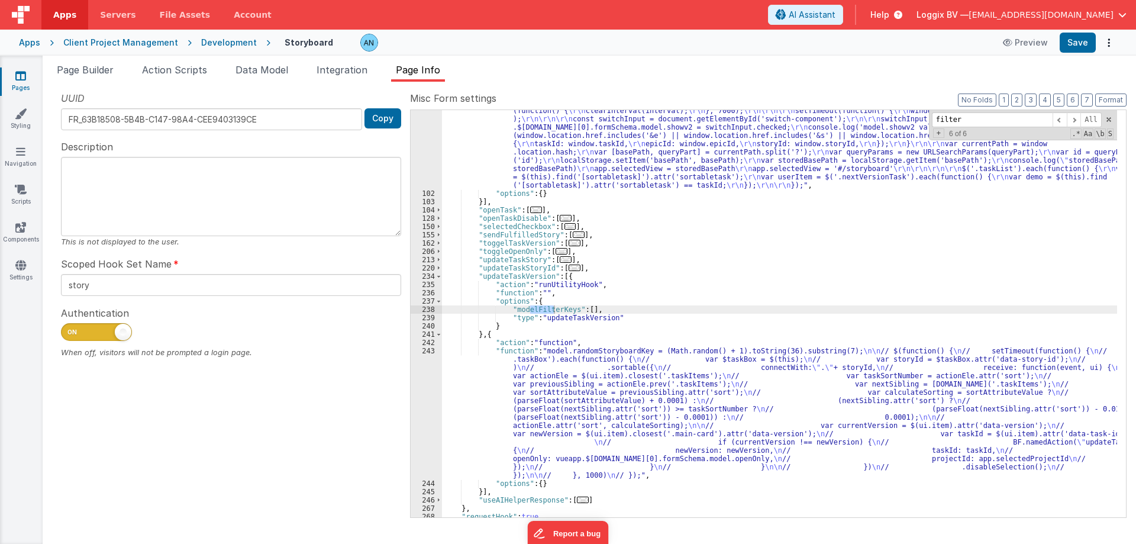
type input "filter"
click at [499, 307] on div ""function" : "// model.epics.filter(epic => { \r\n // const isDone = epic.statu…" at bounding box center [779, 206] width 675 height 797
drag, startPoint x: 505, startPoint y: 309, endPoint x: 605, endPoint y: 311, distance: 99.5
click at [605, 311] on div ""function" : "// model.epics.filter(epic => { \r\n // const isDone = epic.statu…" at bounding box center [779, 206] width 675 height 797
click at [550, 321] on div ""function" : "// model.epics.filter(epic => { \r\n // const isDone = epic.statu…" at bounding box center [779, 206] width 675 height 797
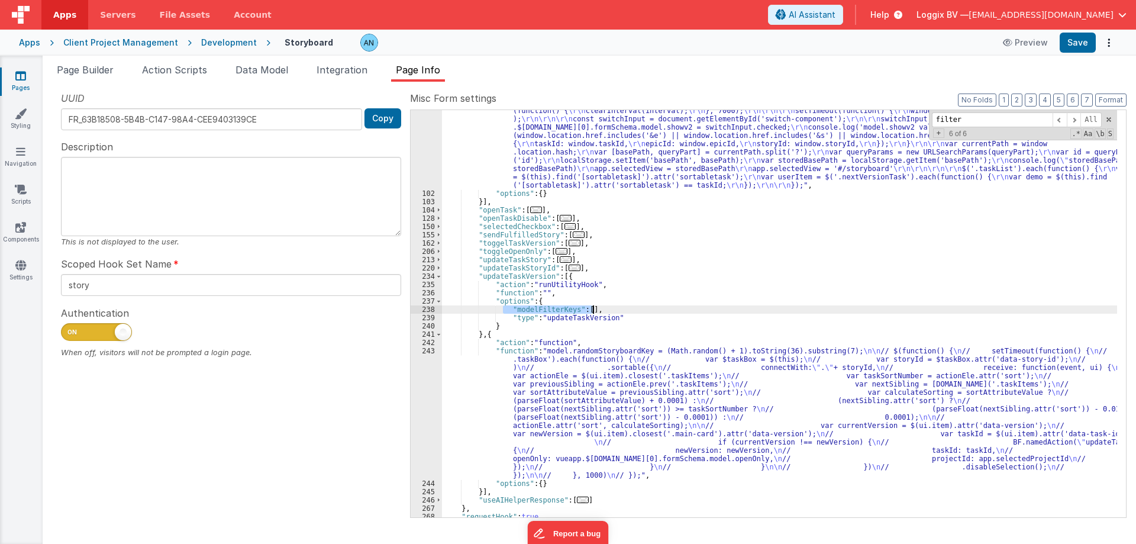
drag, startPoint x: 505, startPoint y: 310, endPoint x: 639, endPoint y: 310, distance: 134.4
click at [639, 310] on div ""function" : "// model.epics.filter(epic => { \r\n // const isDone = epic.statu…" at bounding box center [779, 206] width 675 height 797
click at [51, 9] on link "Apps" at bounding box center [64, 15] width 47 height 30
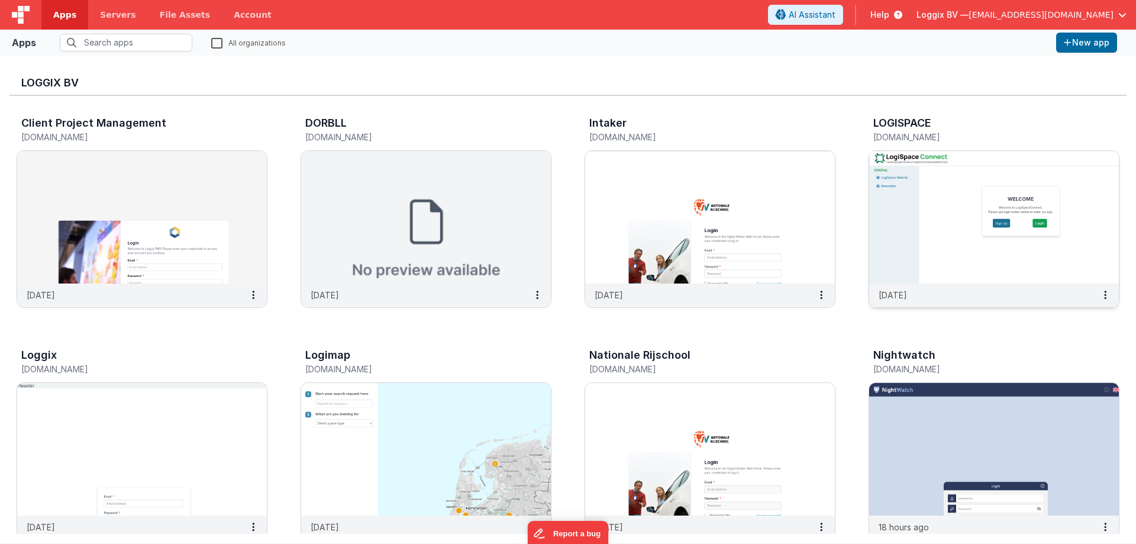
click at [999, 250] on img at bounding box center [994, 217] width 250 height 133
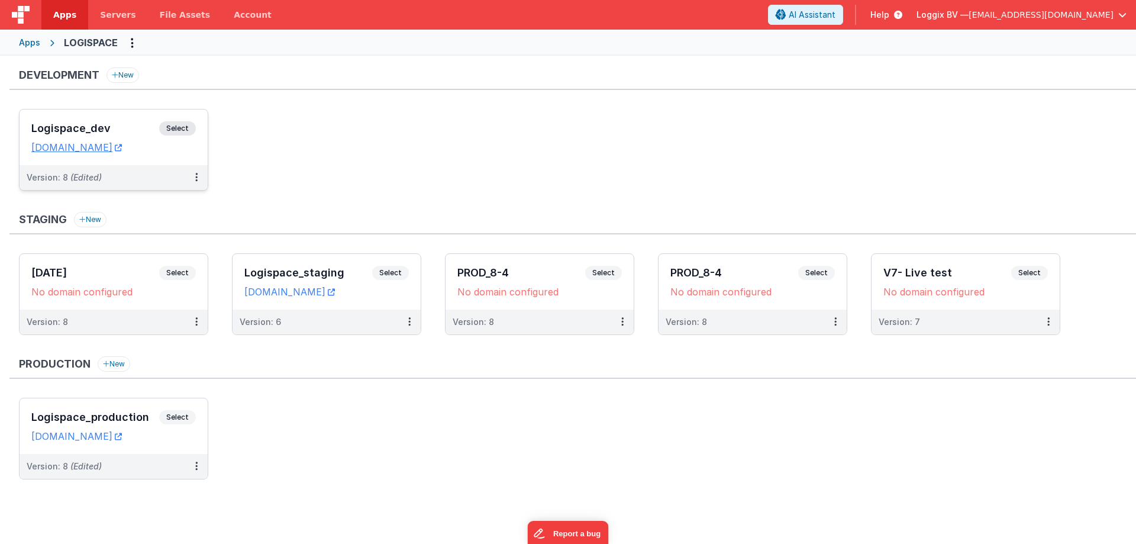
click at [86, 126] on h3 "Logispace_dev" at bounding box center [95, 129] width 128 height 12
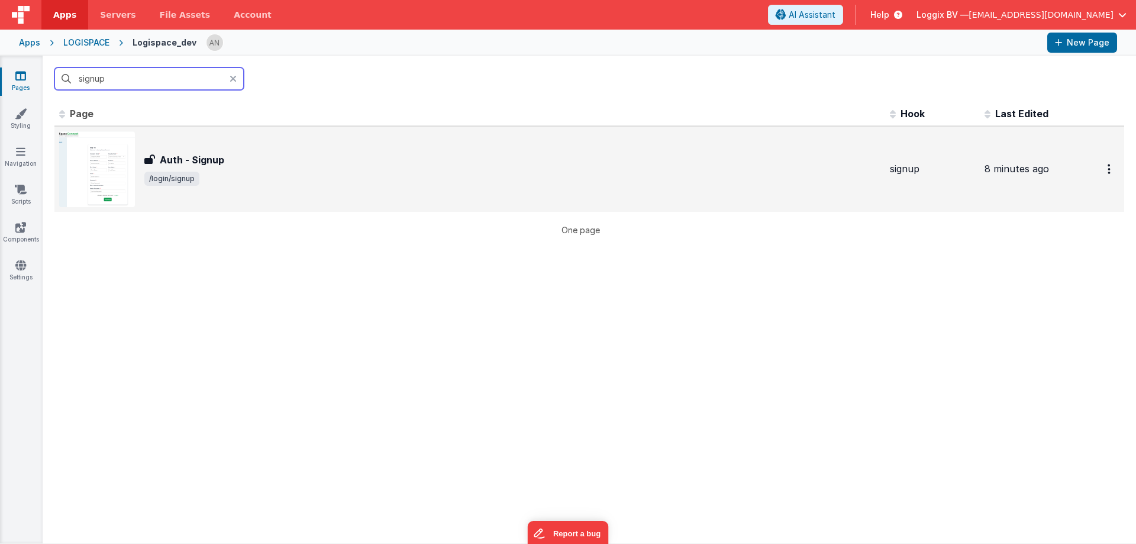
type input "signup"
click at [227, 165] on div "Auth - Signup" at bounding box center [512, 160] width 736 height 14
